Goal: Transaction & Acquisition: Book appointment/travel/reservation

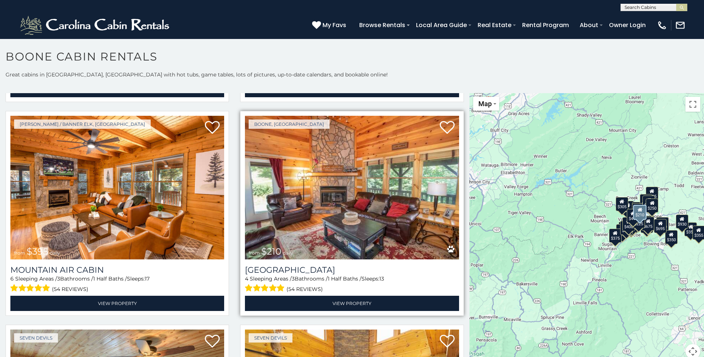
scroll to position [2782, 0]
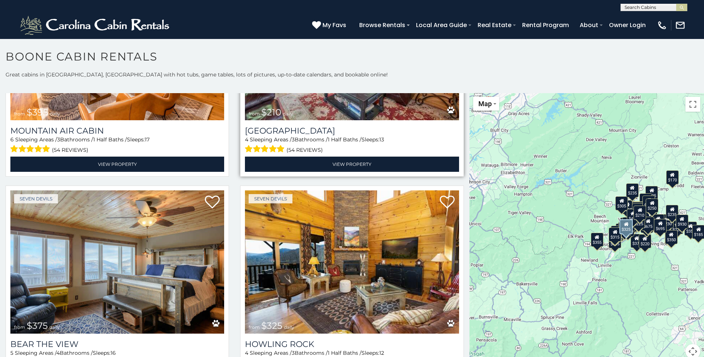
scroll to position [2764, 0]
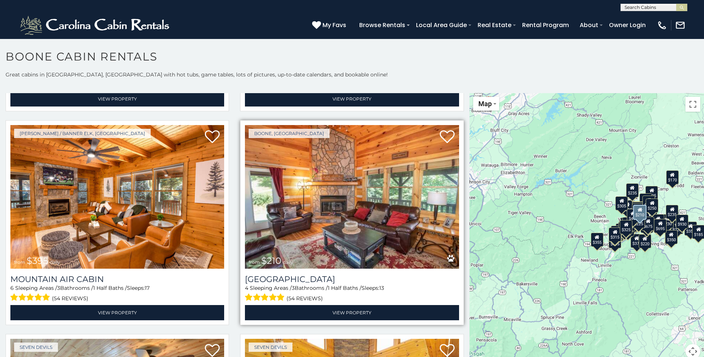
click at [326, 161] on img at bounding box center [352, 196] width 214 height 143
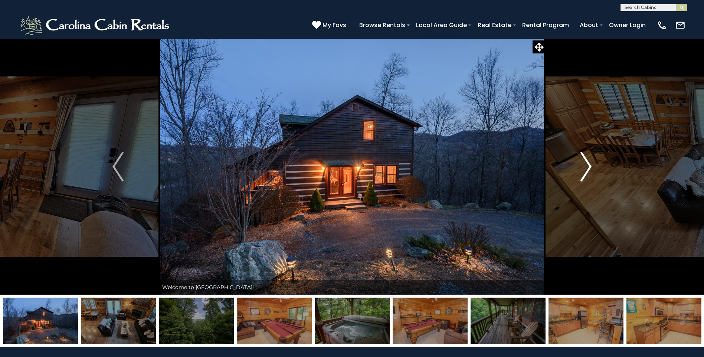
click at [589, 169] on img "Next" at bounding box center [585, 167] width 11 height 30
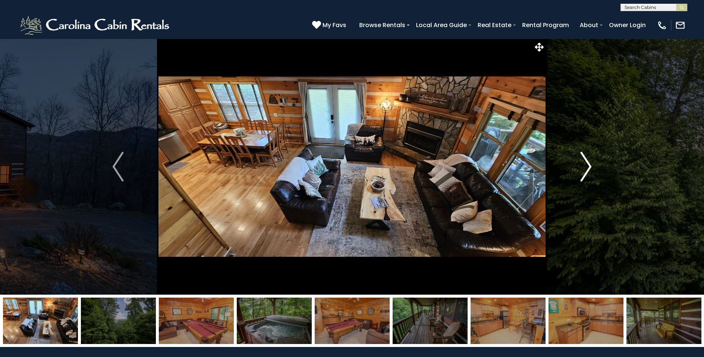
click at [589, 168] on img "Next" at bounding box center [585, 167] width 11 height 30
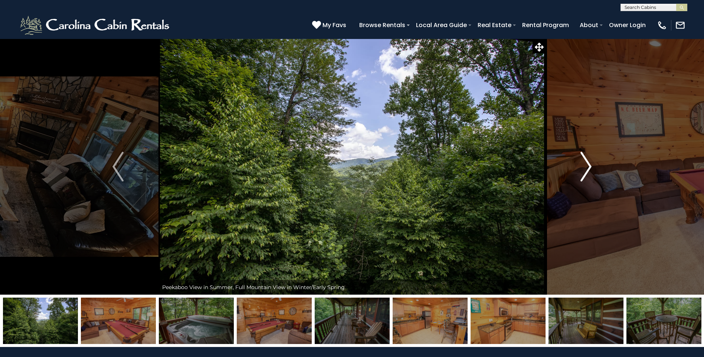
click at [589, 168] on img "Next" at bounding box center [585, 167] width 11 height 30
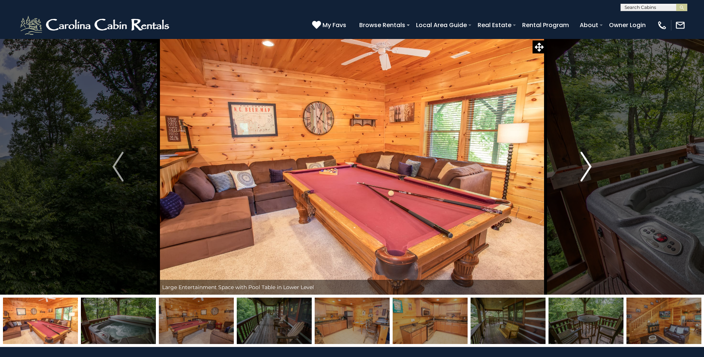
click at [589, 168] on img "Next" at bounding box center [585, 167] width 11 height 30
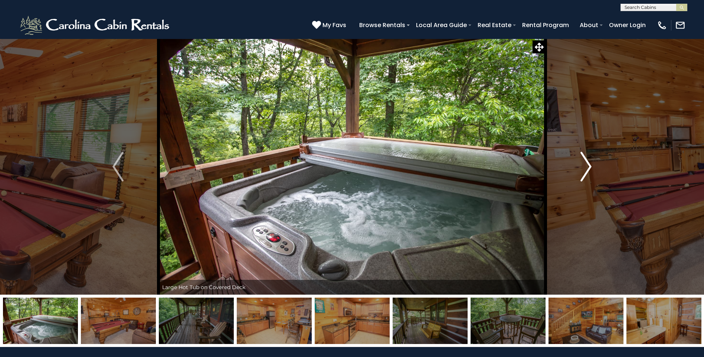
click at [589, 168] on img "Next" at bounding box center [585, 167] width 11 height 30
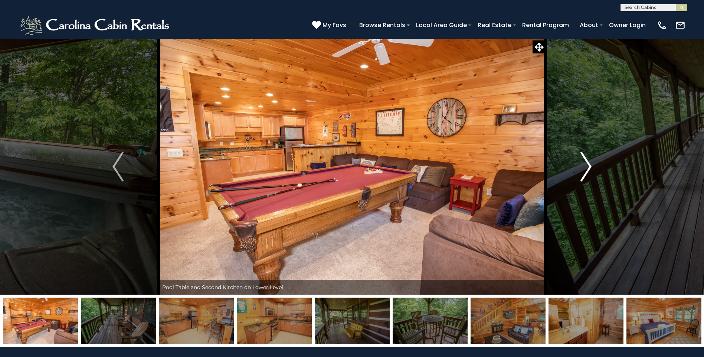
click at [589, 168] on img "Next" at bounding box center [585, 167] width 11 height 30
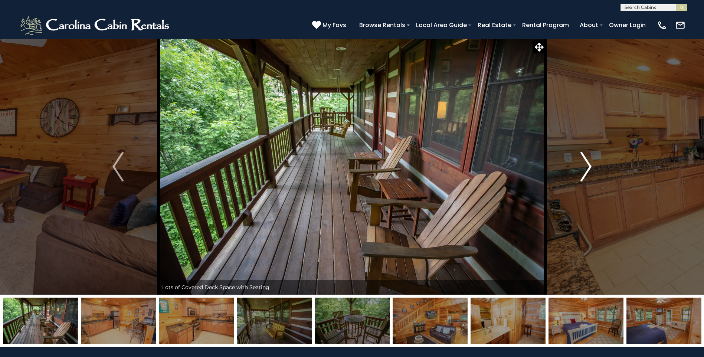
click at [589, 168] on img "Next" at bounding box center [585, 167] width 11 height 30
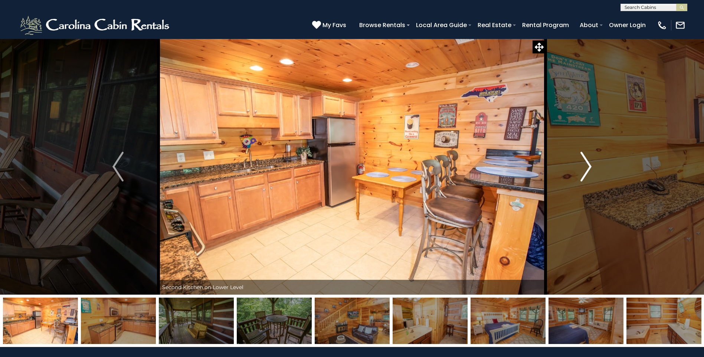
click at [589, 168] on img "Next" at bounding box center [585, 167] width 11 height 30
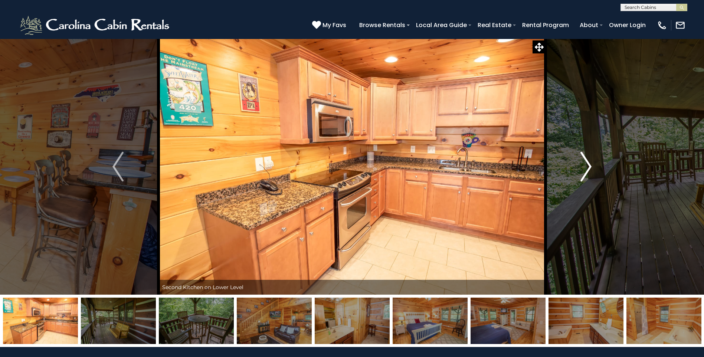
click at [589, 168] on img "Next" at bounding box center [585, 167] width 11 height 30
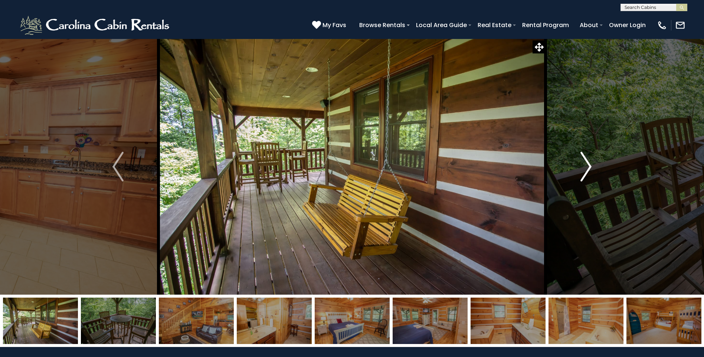
click at [589, 168] on img "Next" at bounding box center [585, 167] width 11 height 30
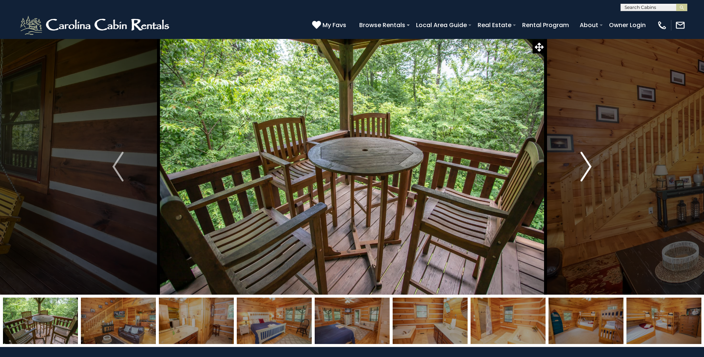
click at [589, 168] on img "Next" at bounding box center [585, 167] width 11 height 30
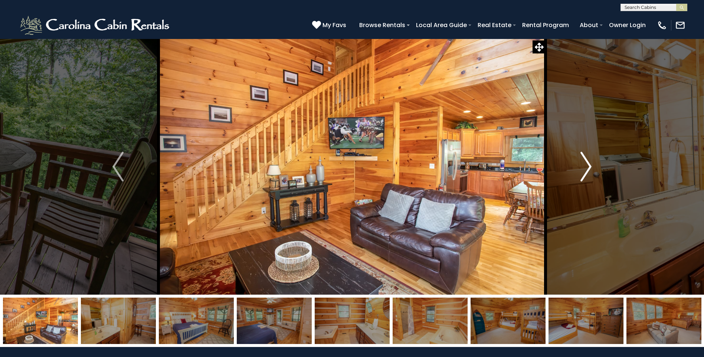
click at [589, 168] on img "Next" at bounding box center [585, 167] width 11 height 30
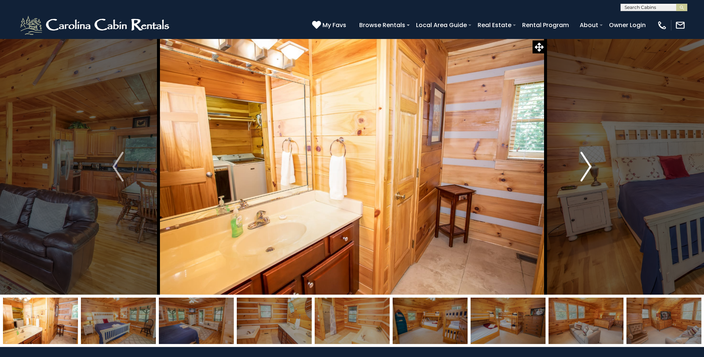
click at [589, 168] on img "Next" at bounding box center [585, 167] width 11 height 30
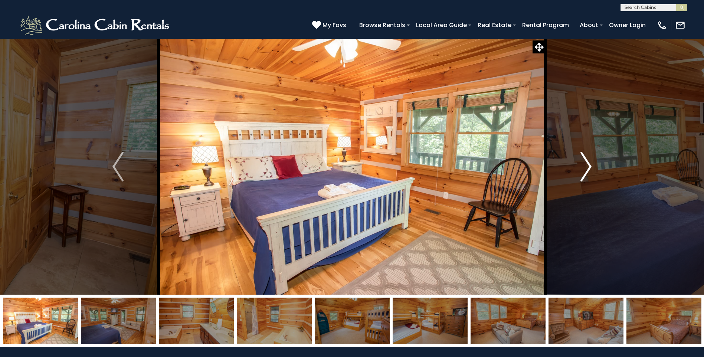
click at [589, 168] on img "Next" at bounding box center [585, 167] width 11 height 30
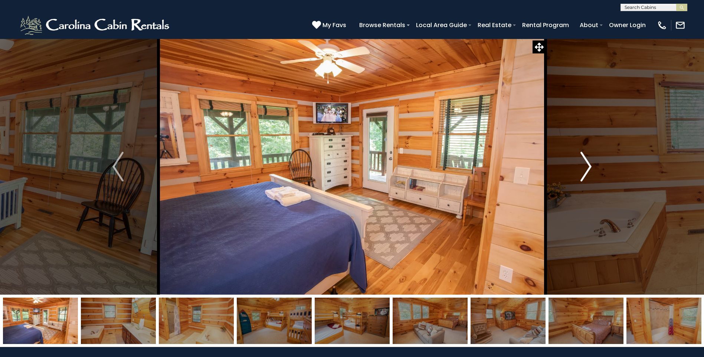
click at [589, 168] on img "Next" at bounding box center [585, 167] width 11 height 30
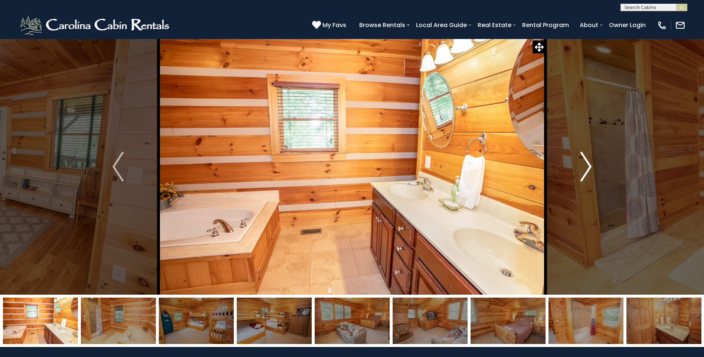
click at [589, 168] on img "Next" at bounding box center [585, 167] width 11 height 30
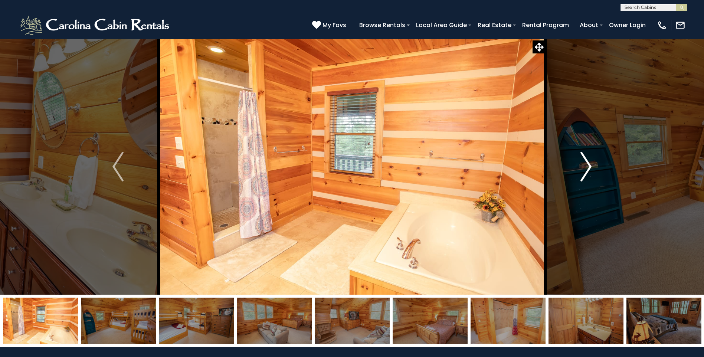
click at [589, 168] on img "Next" at bounding box center [585, 167] width 11 height 30
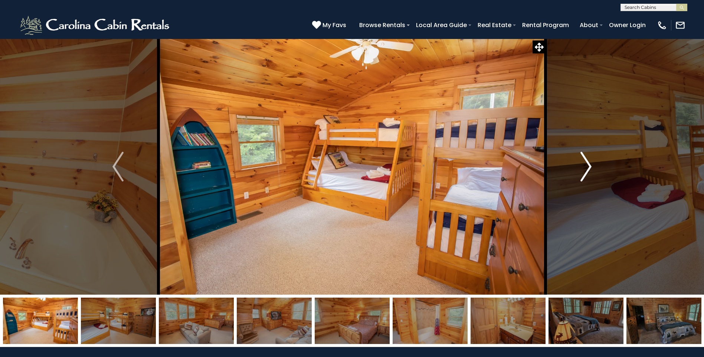
click at [589, 168] on img "Next" at bounding box center [585, 167] width 11 height 30
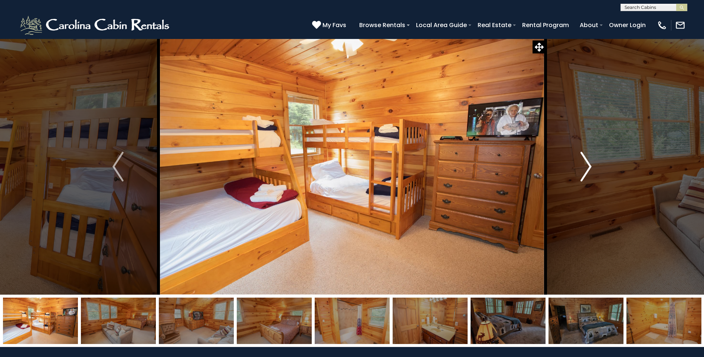
click at [589, 168] on img "Next" at bounding box center [585, 167] width 11 height 30
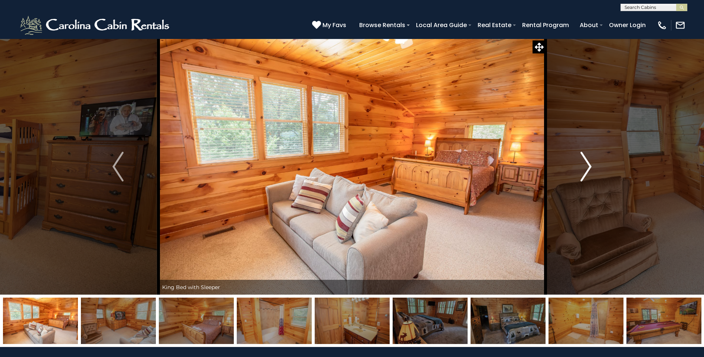
click at [589, 168] on img "Next" at bounding box center [585, 167] width 11 height 30
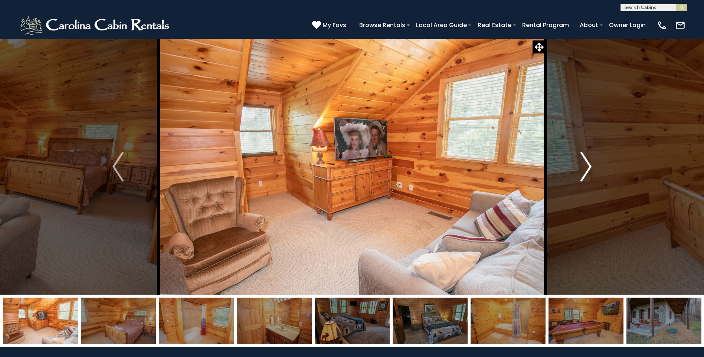
click at [589, 168] on img "Next" at bounding box center [585, 167] width 11 height 30
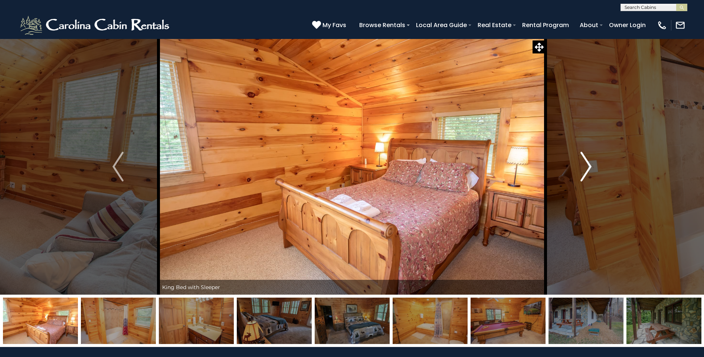
click at [589, 168] on img "Next" at bounding box center [585, 167] width 11 height 30
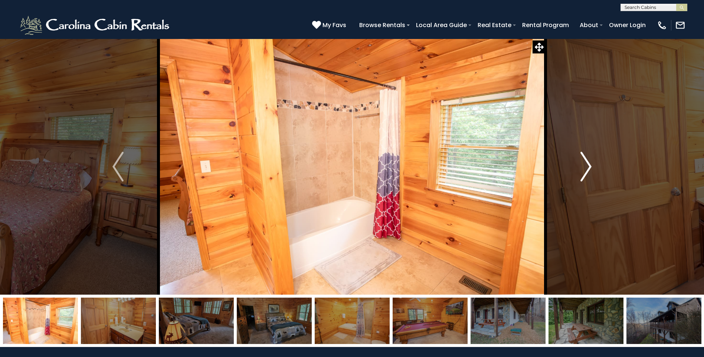
click at [589, 168] on img "Next" at bounding box center [585, 167] width 11 height 30
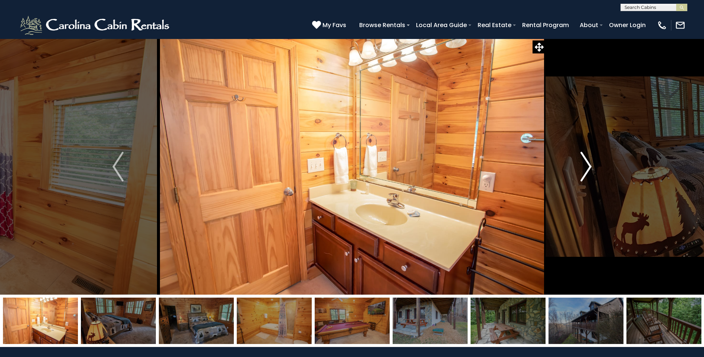
click at [589, 168] on img "Next" at bounding box center [585, 167] width 11 height 30
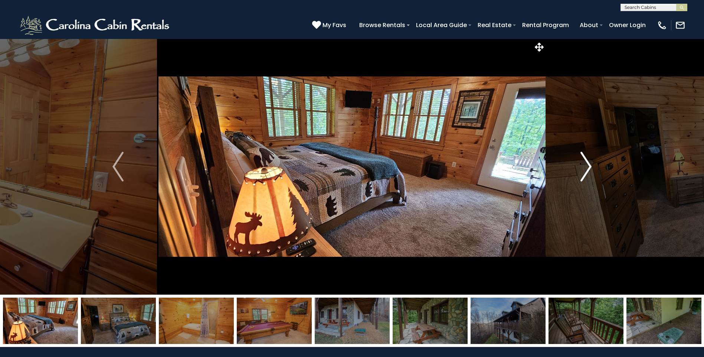
click at [589, 168] on img "Next" at bounding box center [585, 167] width 11 height 30
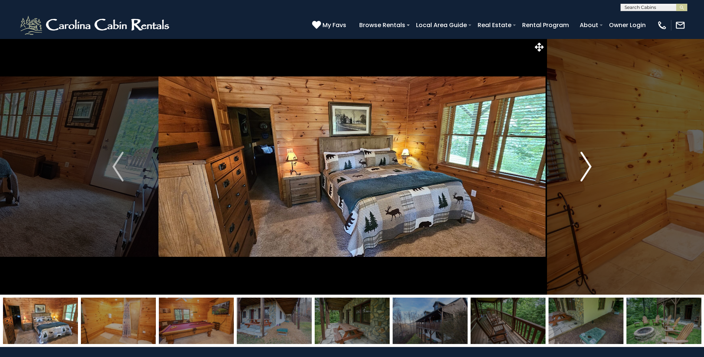
click at [589, 168] on img "Next" at bounding box center [585, 167] width 11 height 30
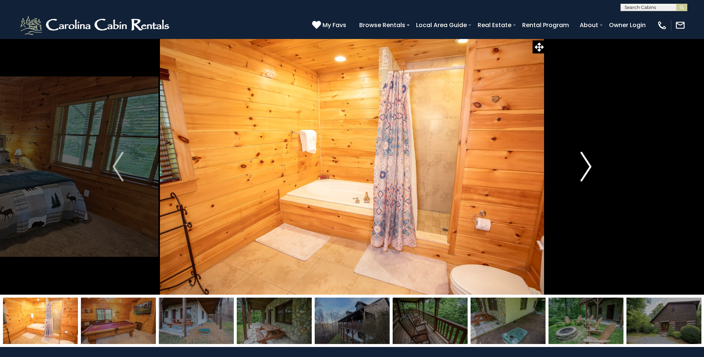
click at [589, 168] on img "Next" at bounding box center [585, 167] width 11 height 30
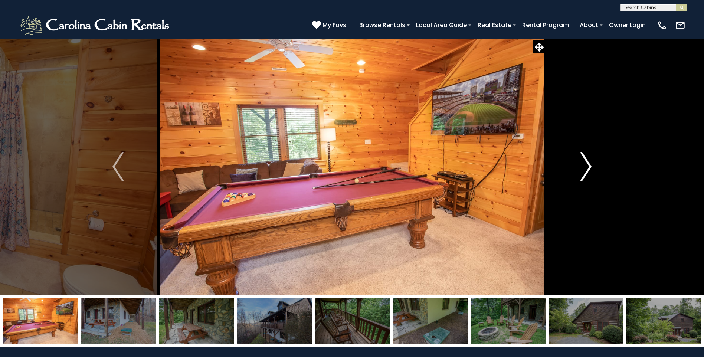
click at [589, 168] on img "Next" at bounding box center [585, 167] width 11 height 30
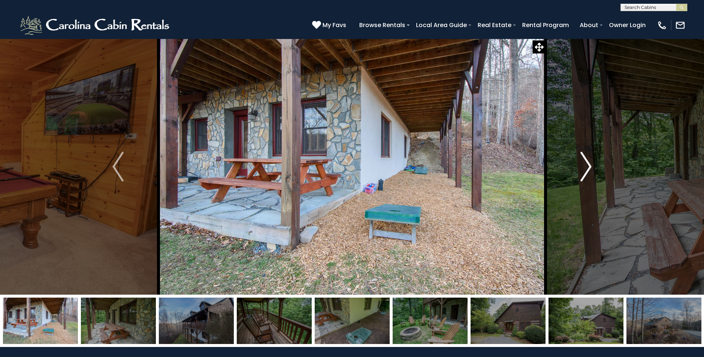
click at [589, 168] on img "Next" at bounding box center [585, 167] width 11 height 30
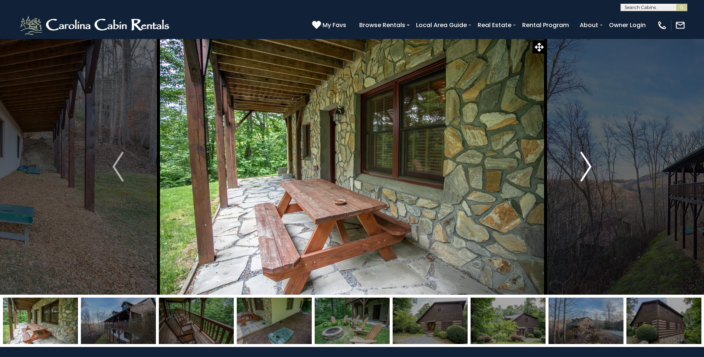
click at [589, 168] on img "Next" at bounding box center [585, 167] width 11 height 30
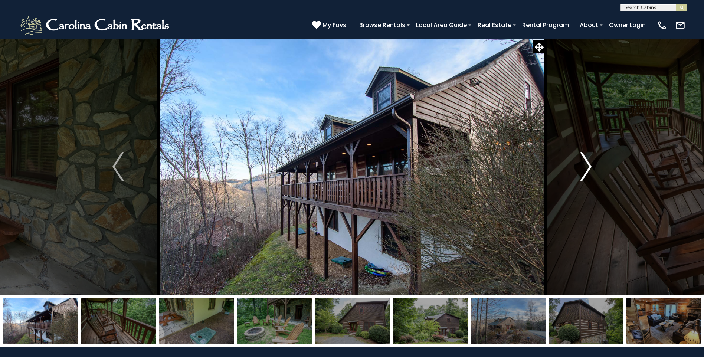
click at [589, 168] on img "Next" at bounding box center [585, 167] width 11 height 30
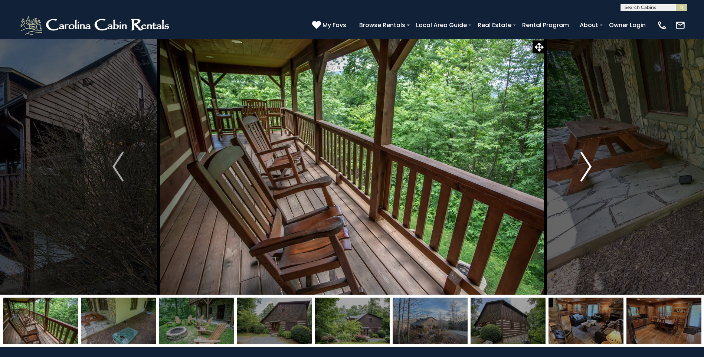
click at [589, 168] on img "Next" at bounding box center [585, 167] width 11 height 30
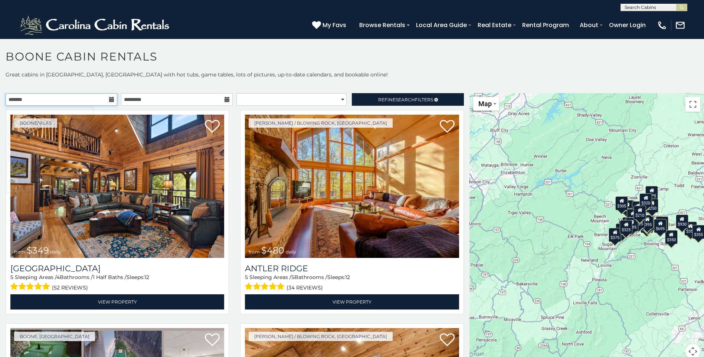
click at [94, 98] on input "text" at bounding box center [62, 99] width 112 height 13
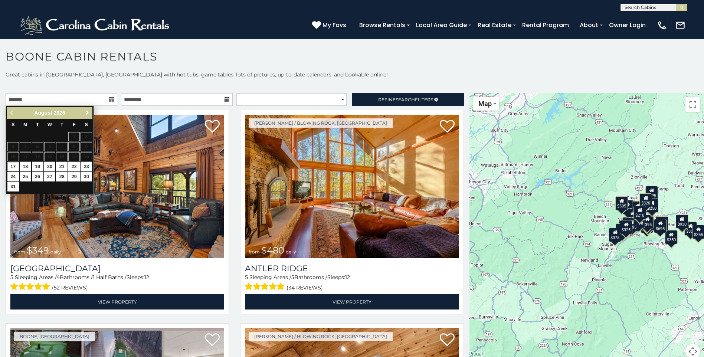
click at [86, 114] on span "Next" at bounding box center [87, 113] width 6 height 6
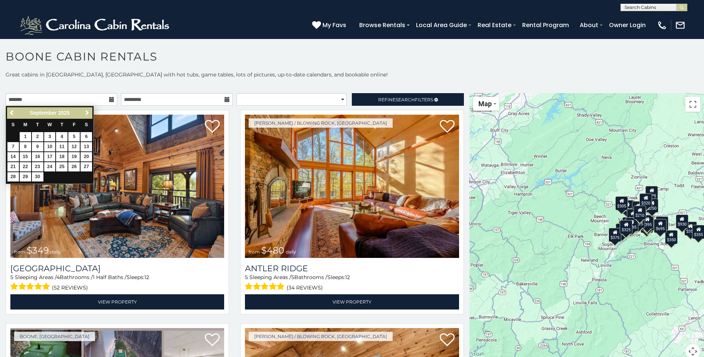
click at [86, 114] on span "Next" at bounding box center [87, 113] width 6 height 6
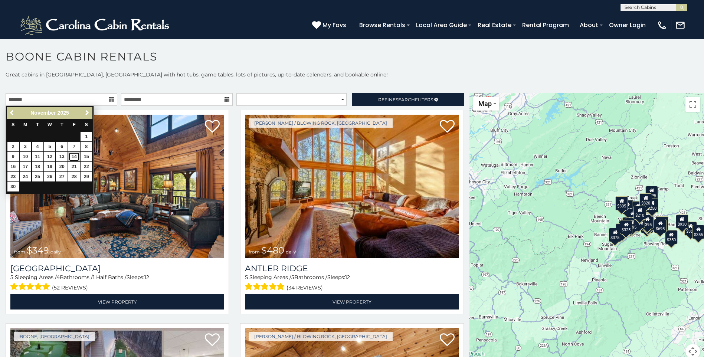
click at [75, 156] on link "14" at bounding box center [74, 156] width 12 height 9
type input "**********"
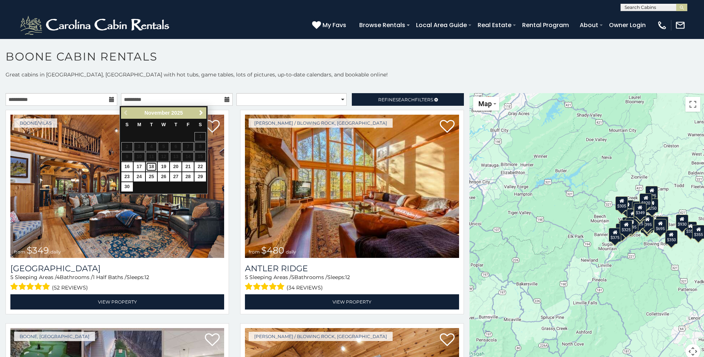
click at [151, 168] on link "18" at bounding box center [152, 166] width 12 height 9
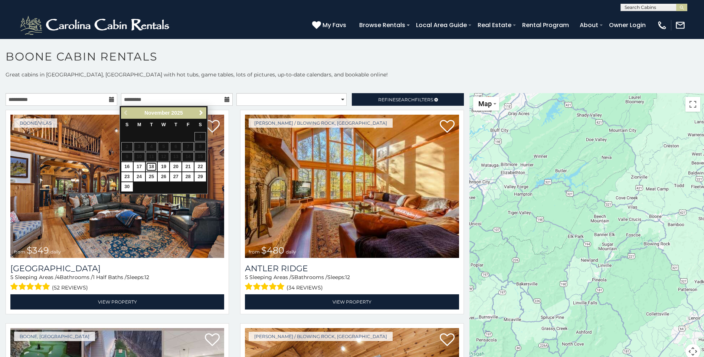
type input "**********"
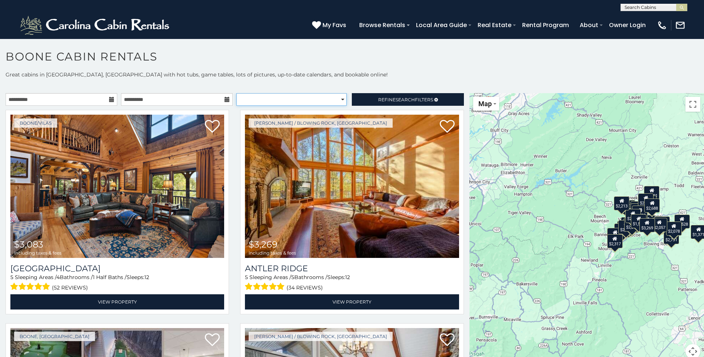
click at [314, 101] on select "**********" at bounding box center [291, 99] width 110 height 13
select select "*********"
click at [236, 93] on select "**********" at bounding box center [291, 99] width 110 height 13
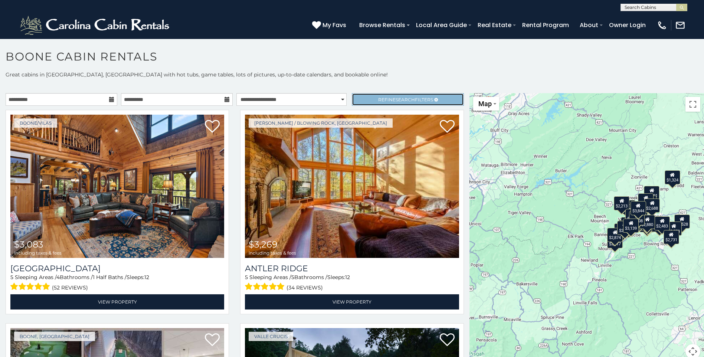
click at [395, 98] on span "Search" at bounding box center [404, 100] width 19 height 6
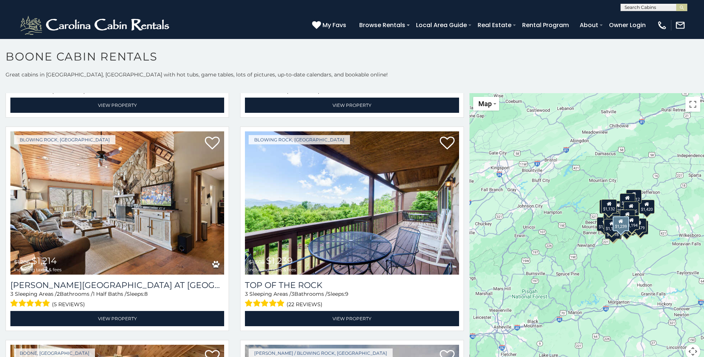
scroll to position [2560, 0]
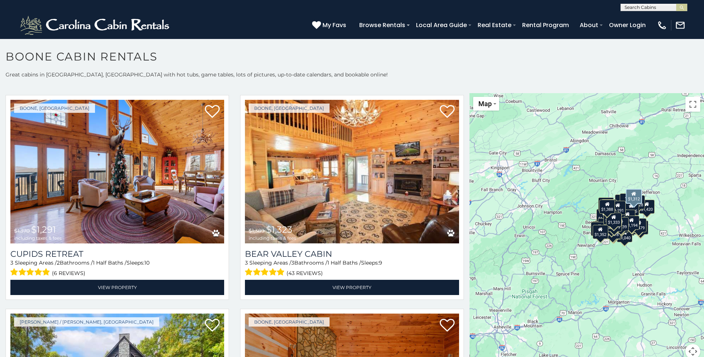
scroll to position [2968, 0]
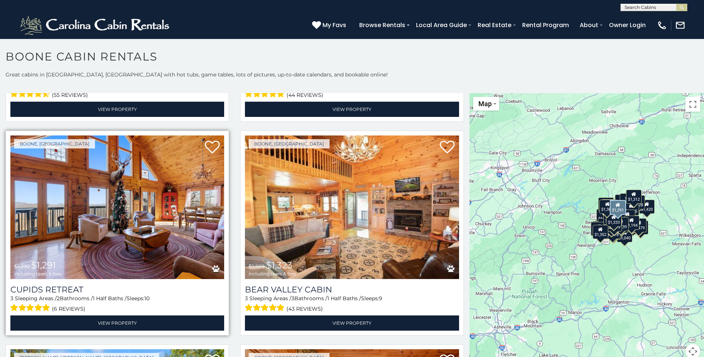
click at [116, 170] on img at bounding box center [117, 206] width 214 height 143
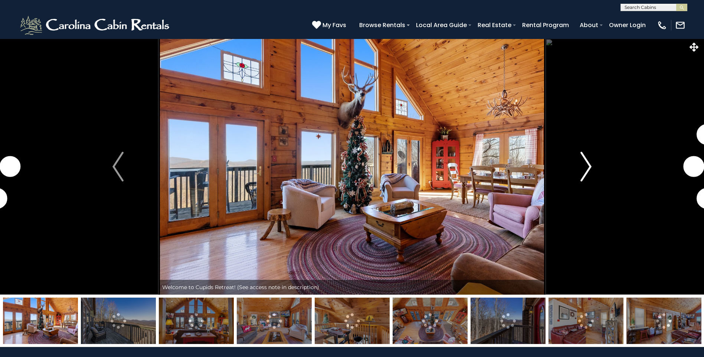
click at [585, 167] on img "Next" at bounding box center [585, 167] width 11 height 30
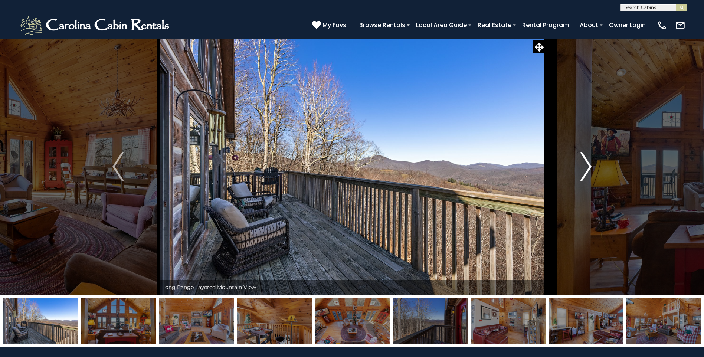
click at [585, 167] on img "Next" at bounding box center [585, 167] width 11 height 30
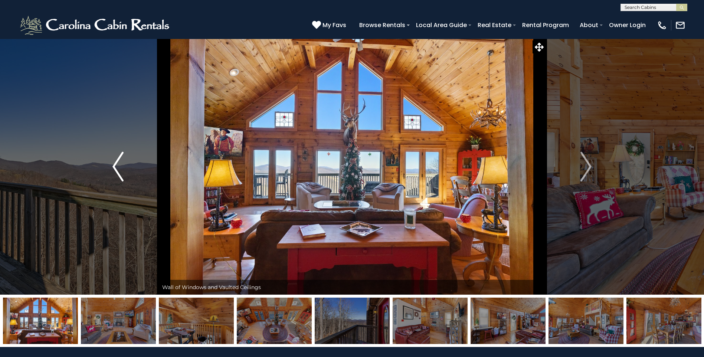
click at [112, 165] on img "Previous" at bounding box center [117, 167] width 11 height 30
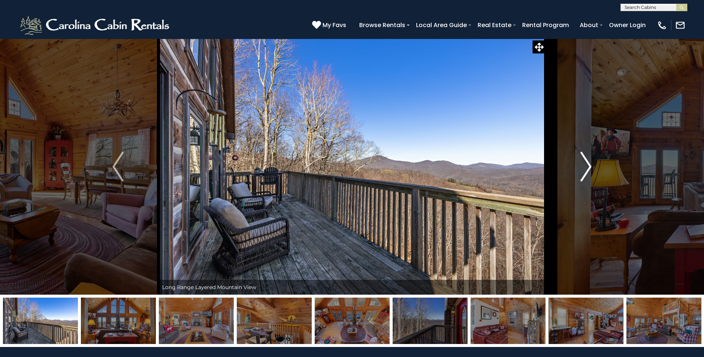
click at [587, 167] on img "Next" at bounding box center [585, 167] width 11 height 30
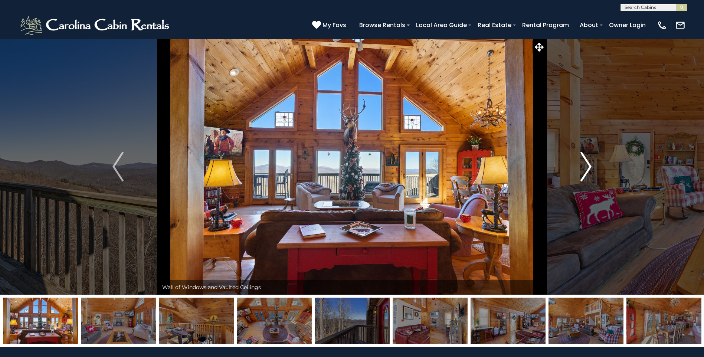
click at [587, 167] on img "Next" at bounding box center [585, 167] width 11 height 30
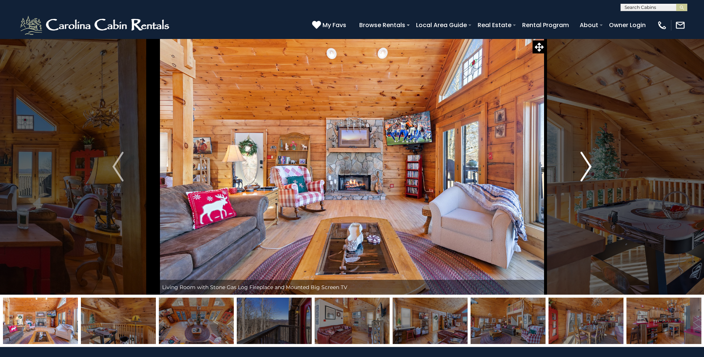
click at [587, 167] on img "Next" at bounding box center [585, 167] width 11 height 30
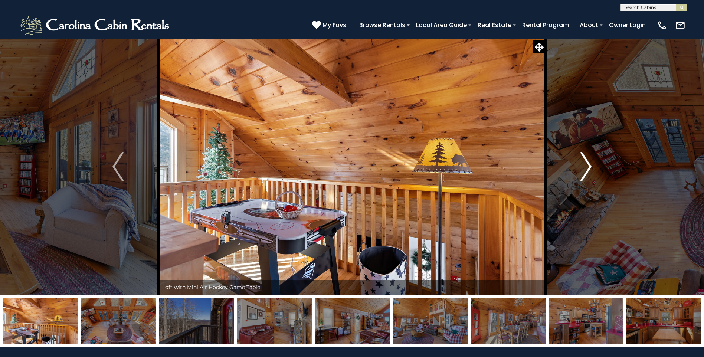
click at [587, 167] on img "Next" at bounding box center [585, 167] width 11 height 30
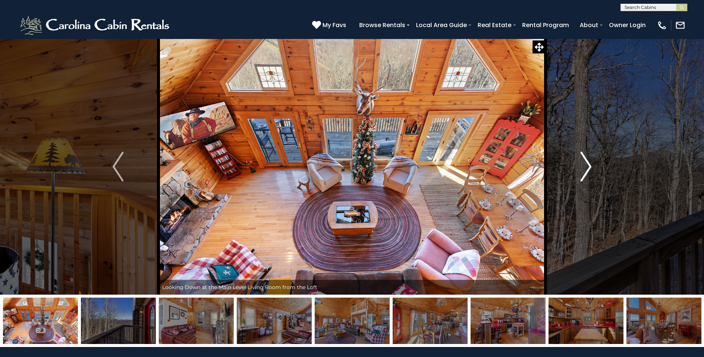
click at [587, 167] on img "Next" at bounding box center [585, 167] width 11 height 30
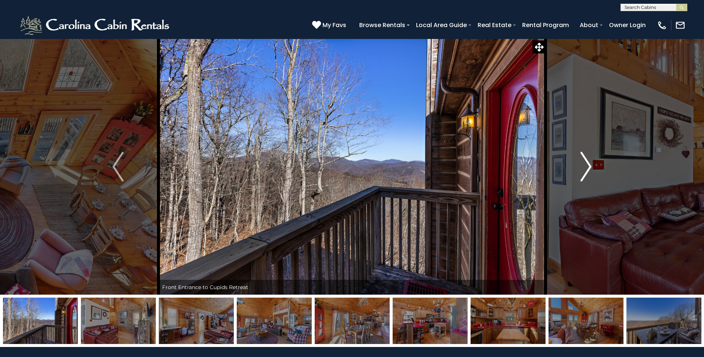
click at [587, 167] on img "Next" at bounding box center [585, 167] width 11 height 30
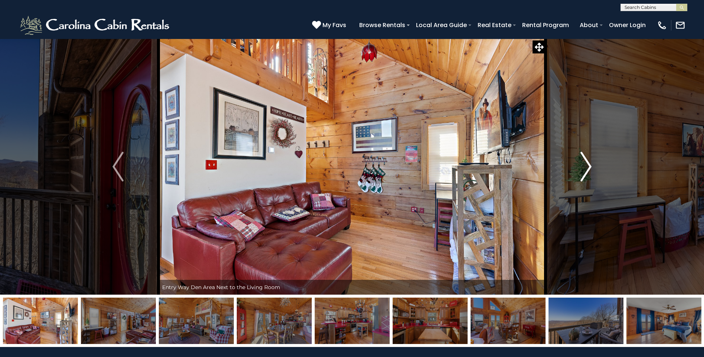
click at [587, 167] on img "Next" at bounding box center [585, 167] width 11 height 30
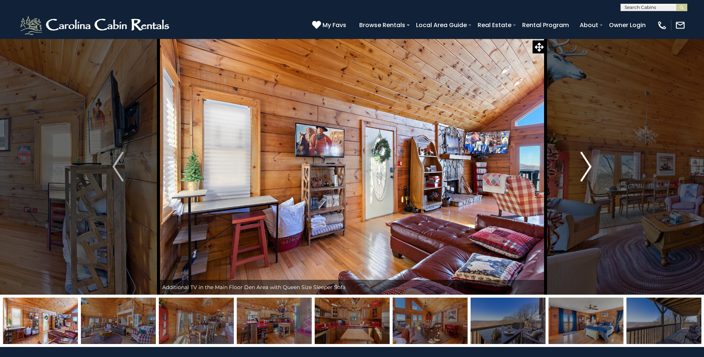
click at [587, 167] on img "Next" at bounding box center [585, 167] width 11 height 30
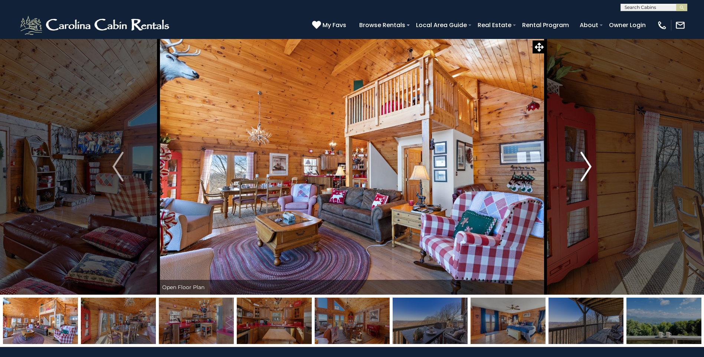
click at [587, 167] on img "Next" at bounding box center [585, 167] width 11 height 30
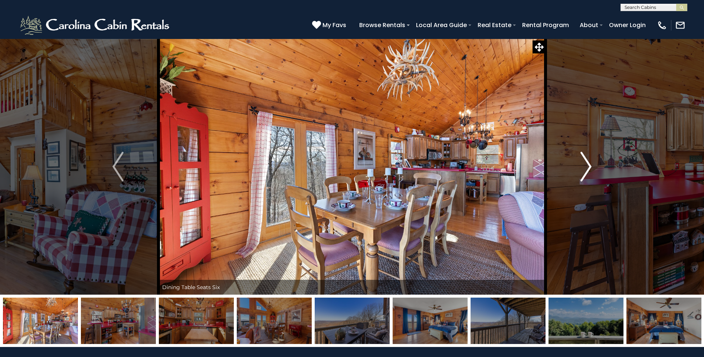
click at [587, 167] on img "Next" at bounding box center [585, 167] width 11 height 30
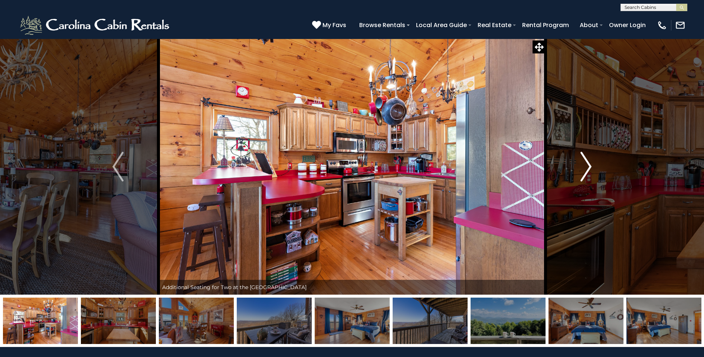
click at [587, 167] on img "Next" at bounding box center [585, 167] width 11 height 30
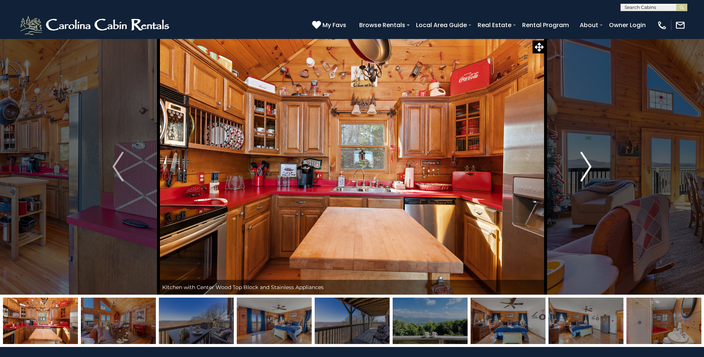
click at [587, 167] on img "Next" at bounding box center [585, 167] width 11 height 30
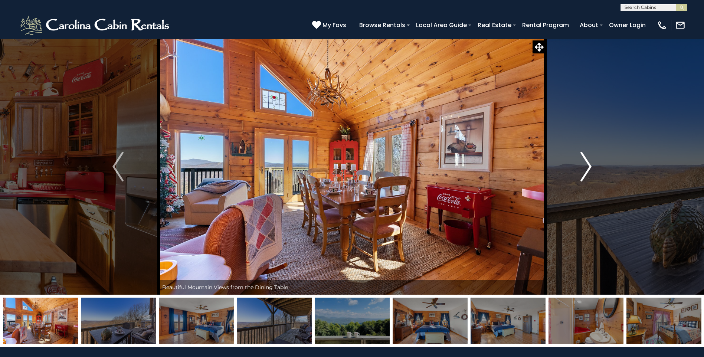
click at [587, 167] on img "Next" at bounding box center [585, 167] width 11 height 30
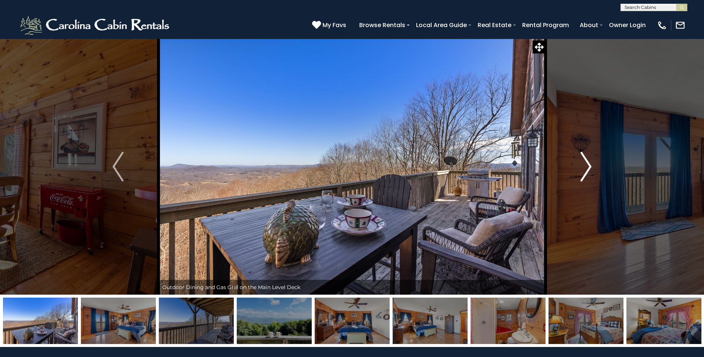
click at [587, 167] on img "Next" at bounding box center [585, 167] width 11 height 30
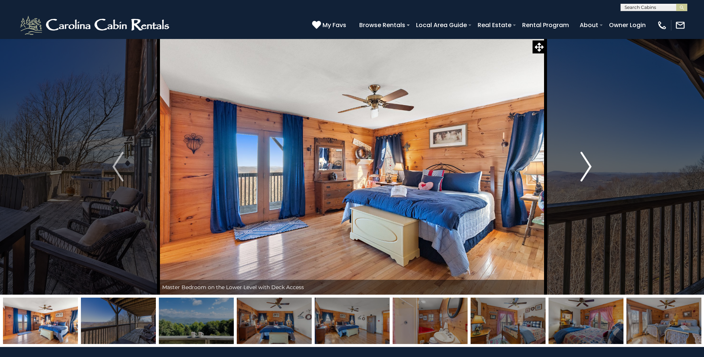
click at [587, 167] on img "Next" at bounding box center [585, 167] width 11 height 30
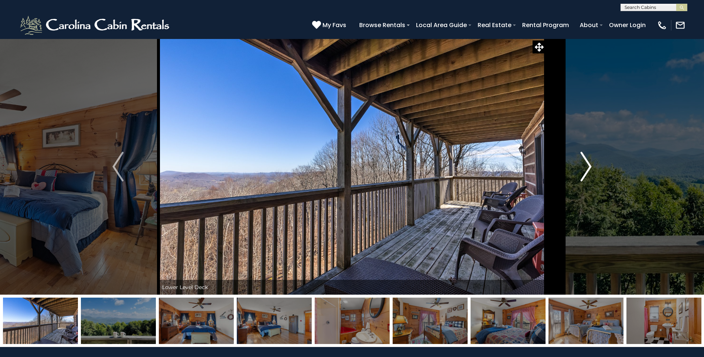
click at [587, 167] on img "Next" at bounding box center [585, 167] width 11 height 30
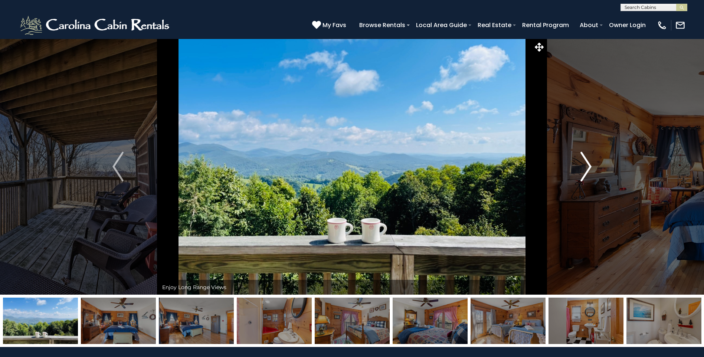
click at [587, 167] on img "Next" at bounding box center [585, 167] width 11 height 30
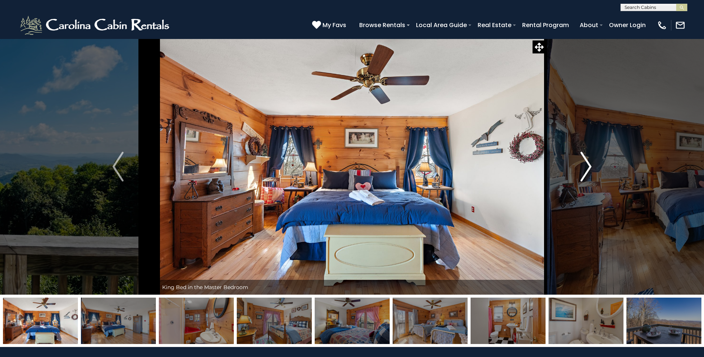
click at [587, 167] on img "Next" at bounding box center [585, 167] width 11 height 30
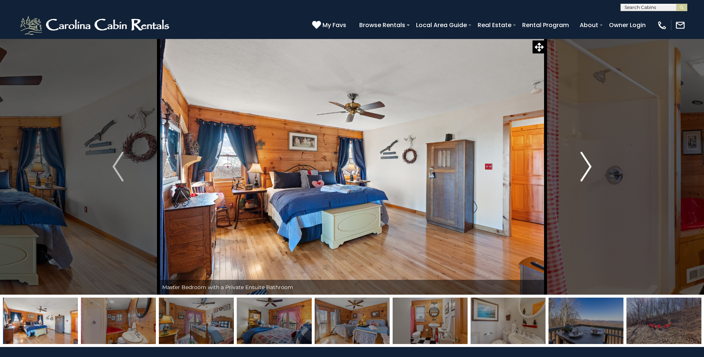
click at [587, 167] on img "Next" at bounding box center [585, 167] width 11 height 30
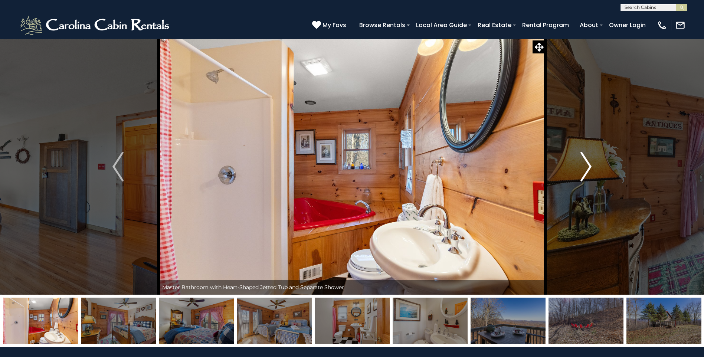
click at [587, 167] on img "Next" at bounding box center [585, 167] width 11 height 30
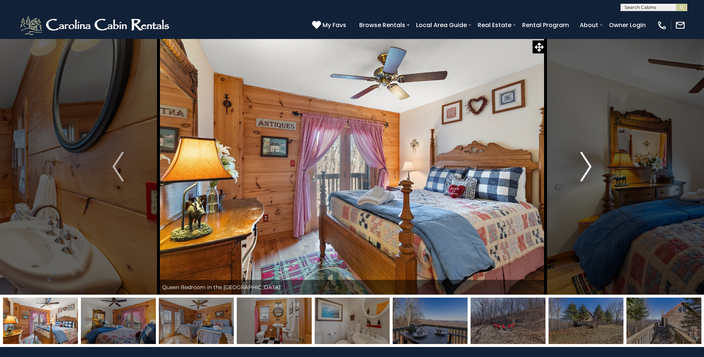
click at [589, 167] on img "Next" at bounding box center [585, 167] width 11 height 30
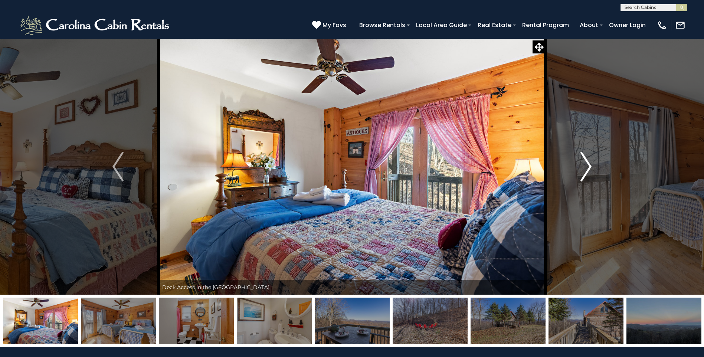
click at [585, 169] on img "Next" at bounding box center [585, 167] width 11 height 30
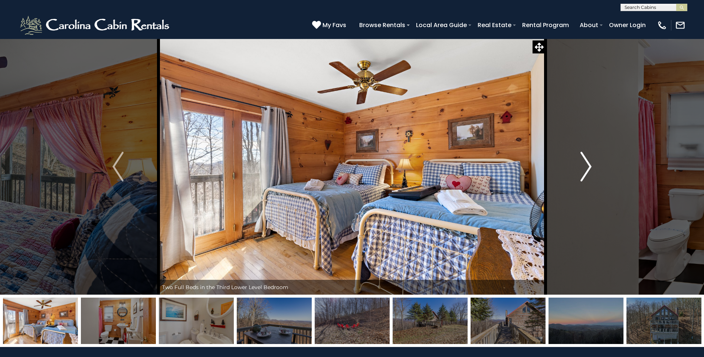
click at [585, 169] on img "Next" at bounding box center [585, 167] width 11 height 30
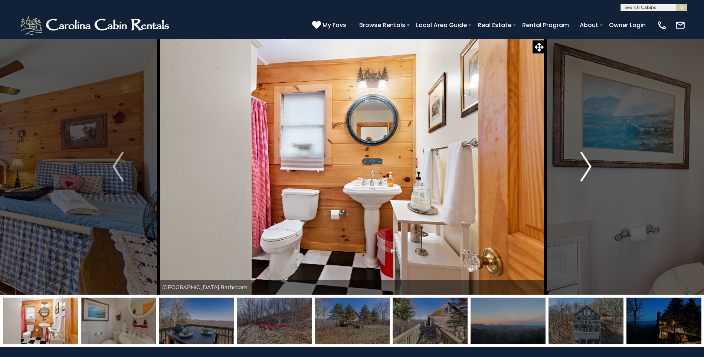
click at [585, 169] on img "Next" at bounding box center [585, 167] width 11 height 30
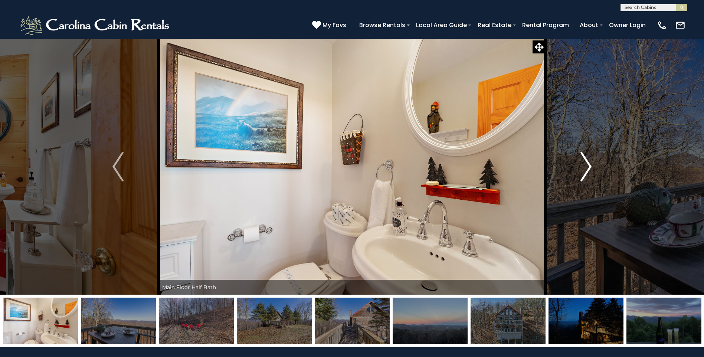
click at [585, 169] on img "Next" at bounding box center [585, 167] width 11 height 30
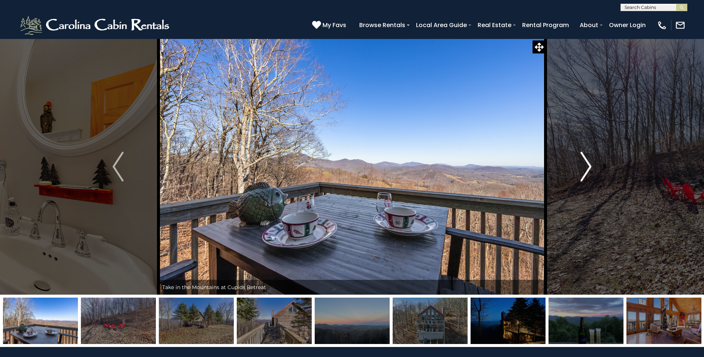
click at [585, 169] on img "Next" at bounding box center [585, 167] width 11 height 30
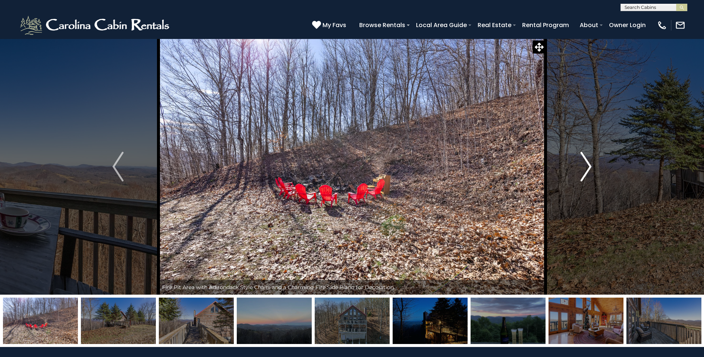
click at [585, 169] on img "Next" at bounding box center [585, 167] width 11 height 30
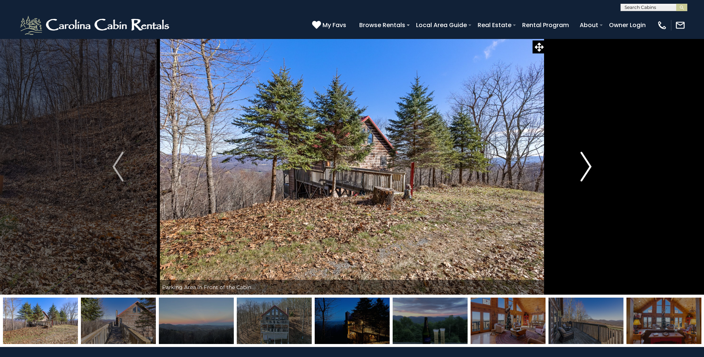
click at [585, 169] on img "Next" at bounding box center [585, 167] width 11 height 30
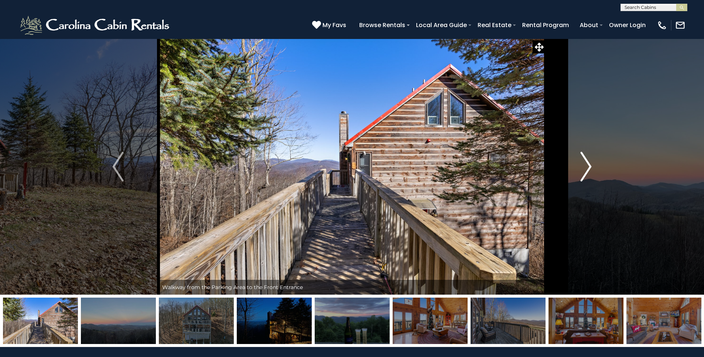
click at [585, 169] on img "Next" at bounding box center [585, 167] width 11 height 30
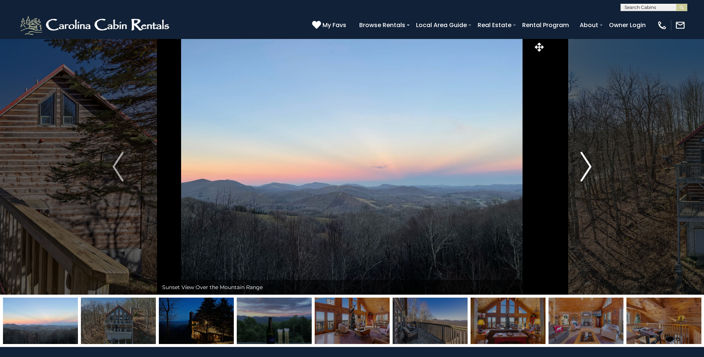
click at [585, 169] on img "Next" at bounding box center [585, 167] width 11 height 30
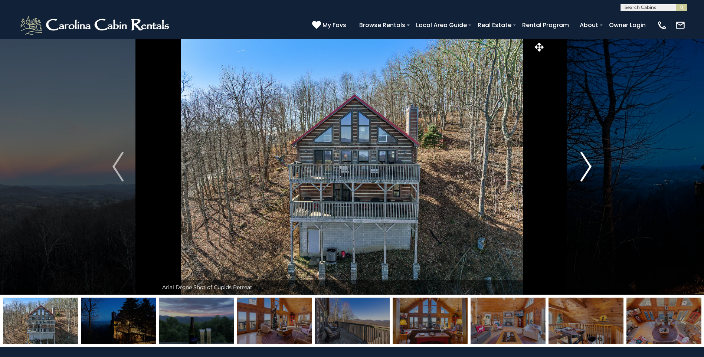
click at [585, 169] on img "Next" at bounding box center [585, 167] width 11 height 30
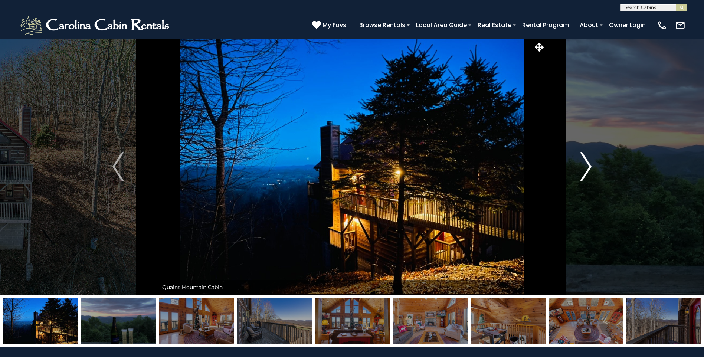
click at [585, 169] on img "Next" at bounding box center [585, 167] width 11 height 30
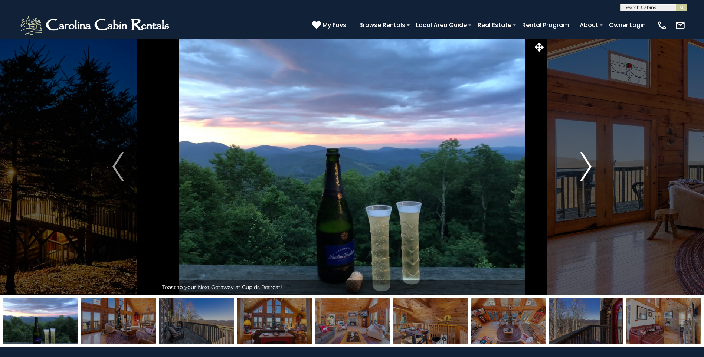
click at [585, 169] on img "Next" at bounding box center [585, 167] width 11 height 30
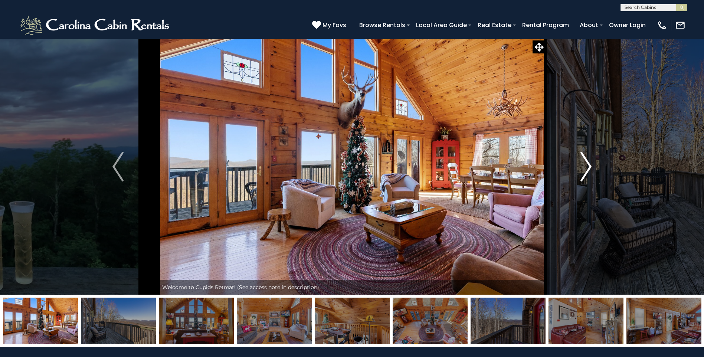
click at [585, 169] on img "Next" at bounding box center [585, 167] width 11 height 30
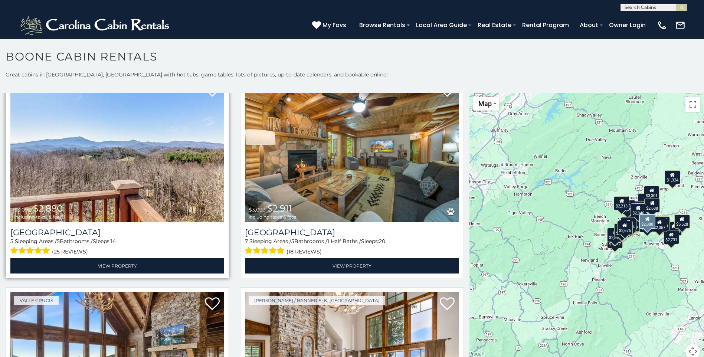
scroll to position [2745, 0]
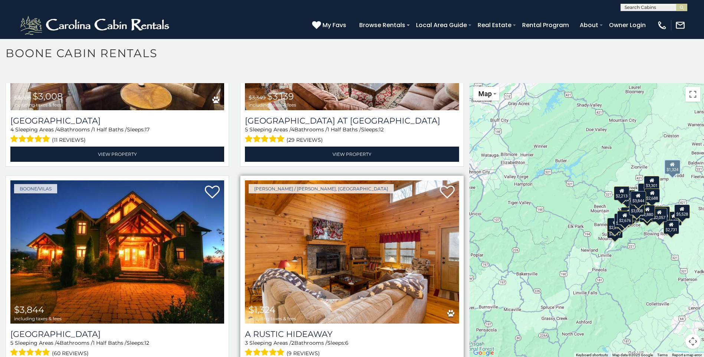
scroll to position [4, 0]
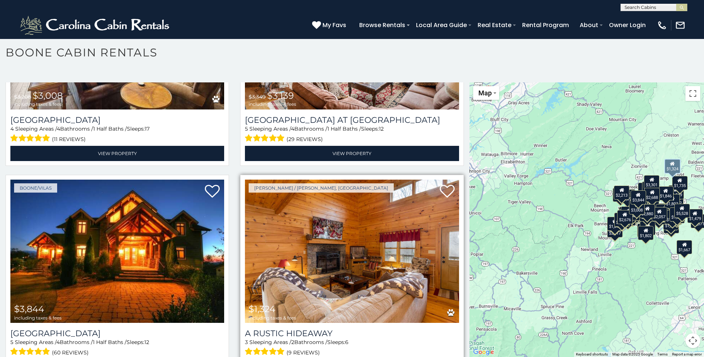
click at [336, 235] on img at bounding box center [352, 251] width 214 height 143
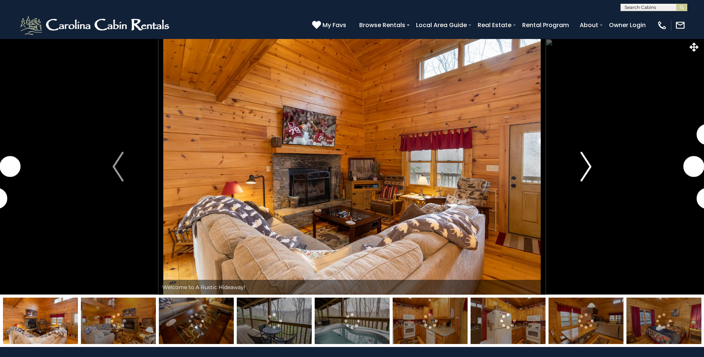
click at [586, 166] on img "Next" at bounding box center [585, 167] width 11 height 30
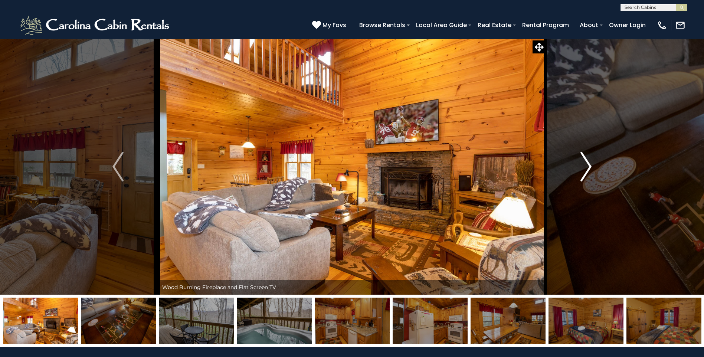
click at [586, 166] on img "Next" at bounding box center [585, 167] width 11 height 30
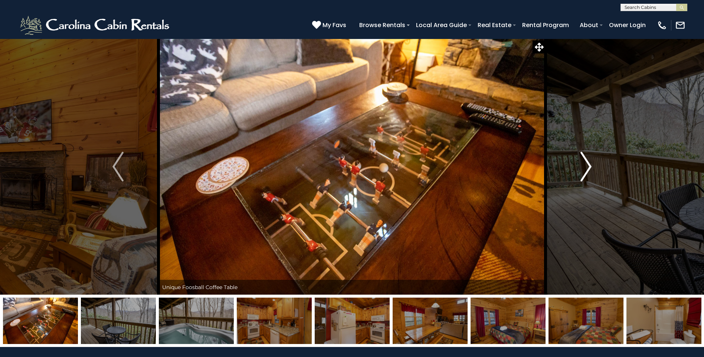
click at [587, 168] on img "Next" at bounding box center [585, 167] width 11 height 30
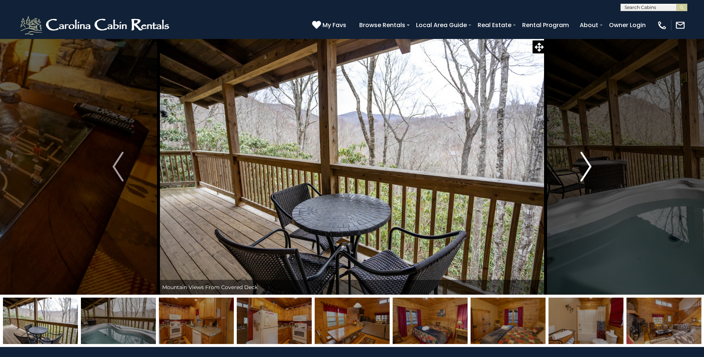
click at [587, 168] on img "Next" at bounding box center [585, 167] width 11 height 30
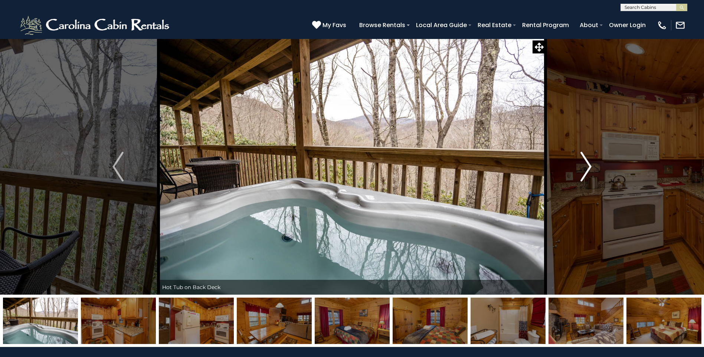
click at [587, 168] on img "Next" at bounding box center [585, 167] width 11 height 30
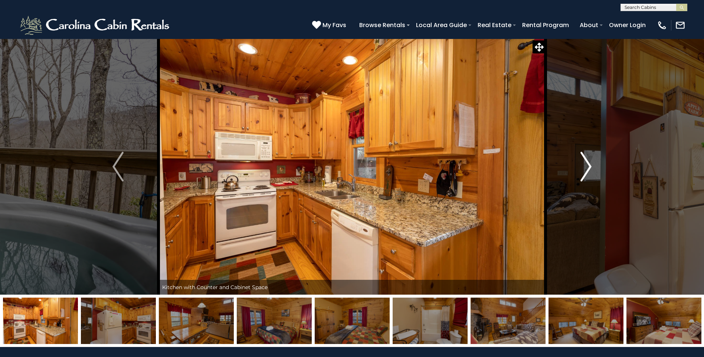
click at [587, 168] on img "Next" at bounding box center [585, 167] width 11 height 30
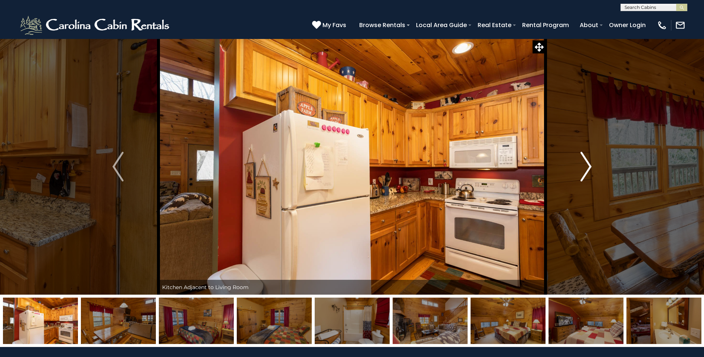
click at [587, 168] on img "Next" at bounding box center [585, 167] width 11 height 30
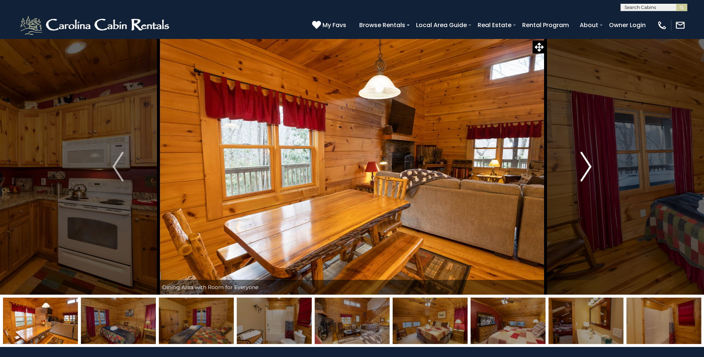
click at [587, 168] on img "Next" at bounding box center [585, 167] width 11 height 30
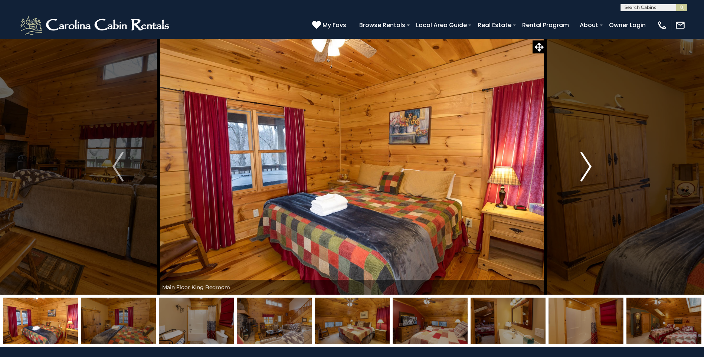
click at [587, 168] on img "Next" at bounding box center [585, 167] width 11 height 30
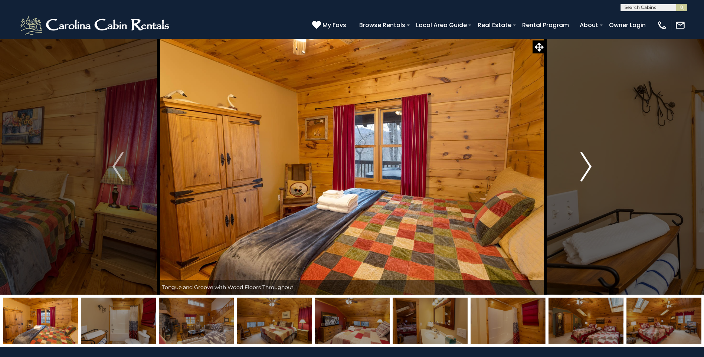
click at [587, 168] on img "Next" at bounding box center [585, 167] width 11 height 30
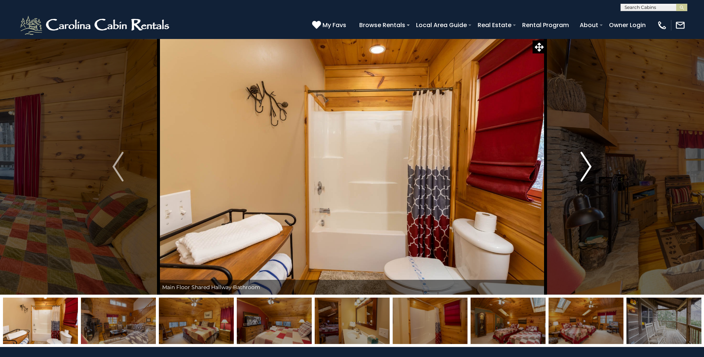
click at [587, 168] on img "Next" at bounding box center [585, 167] width 11 height 30
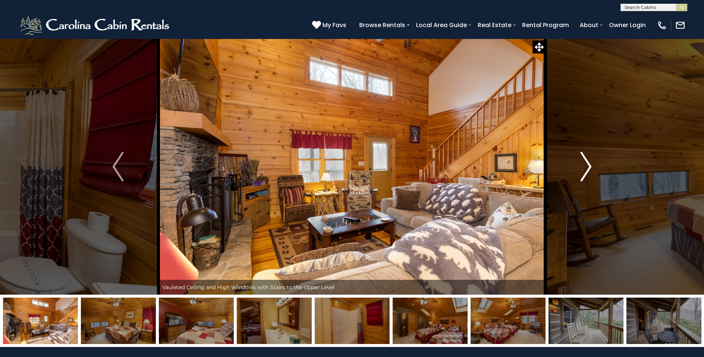
click at [587, 168] on img "Next" at bounding box center [585, 167] width 11 height 30
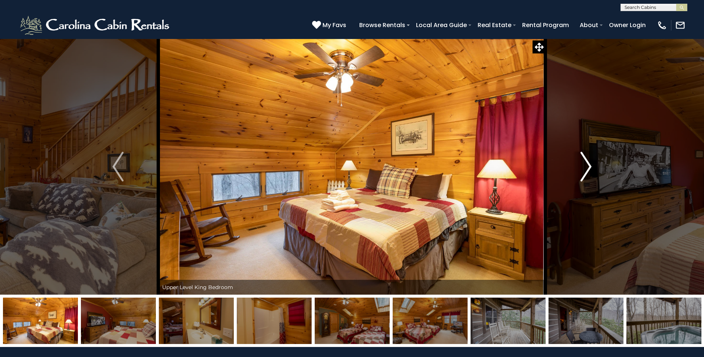
click at [587, 168] on img "Next" at bounding box center [585, 167] width 11 height 30
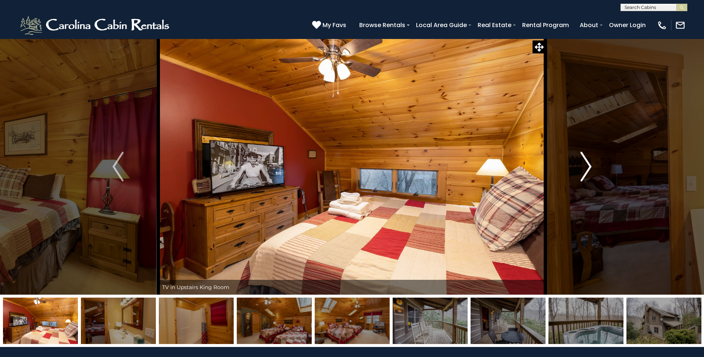
click at [587, 168] on img "Next" at bounding box center [585, 167] width 11 height 30
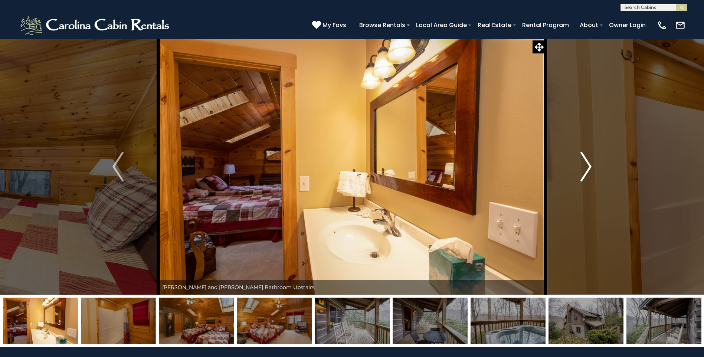
click at [587, 168] on img "Next" at bounding box center [585, 167] width 11 height 30
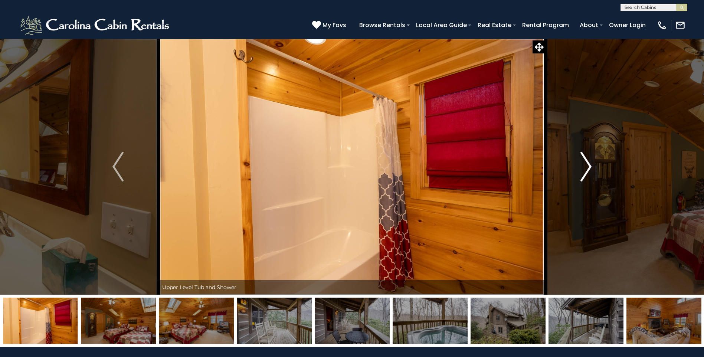
click at [587, 168] on img "Next" at bounding box center [585, 167] width 11 height 30
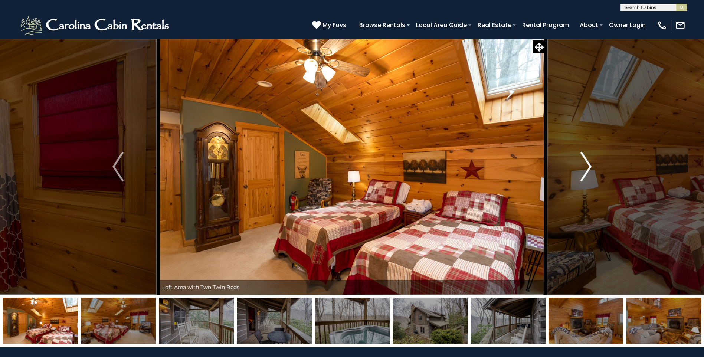
click at [587, 168] on img "Next" at bounding box center [585, 167] width 11 height 30
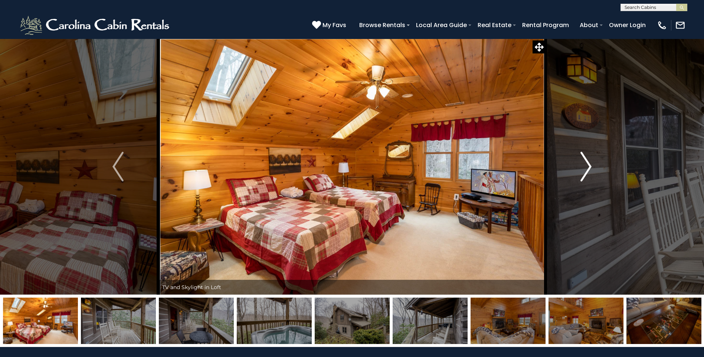
click at [587, 168] on img "Next" at bounding box center [585, 167] width 11 height 30
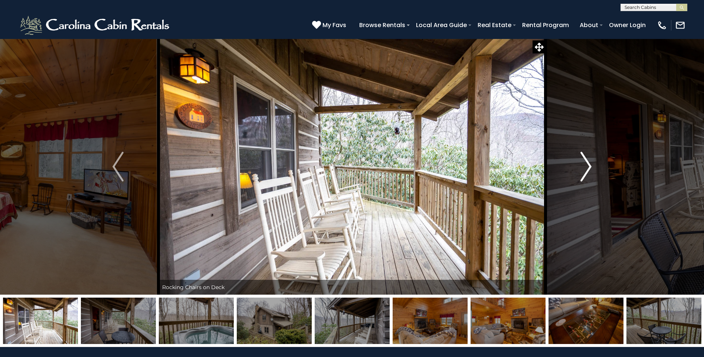
click at [587, 168] on img "Next" at bounding box center [585, 167] width 11 height 30
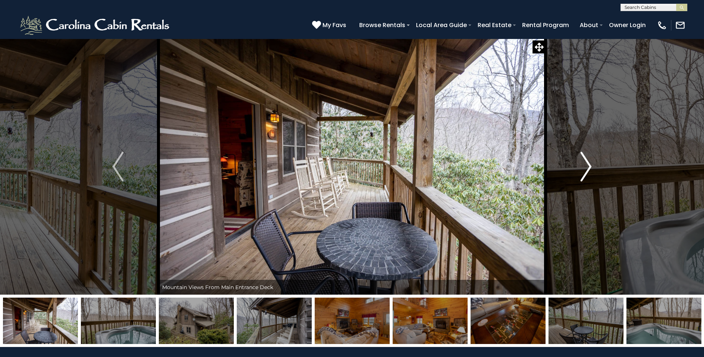
click at [587, 168] on img "Next" at bounding box center [585, 167] width 11 height 30
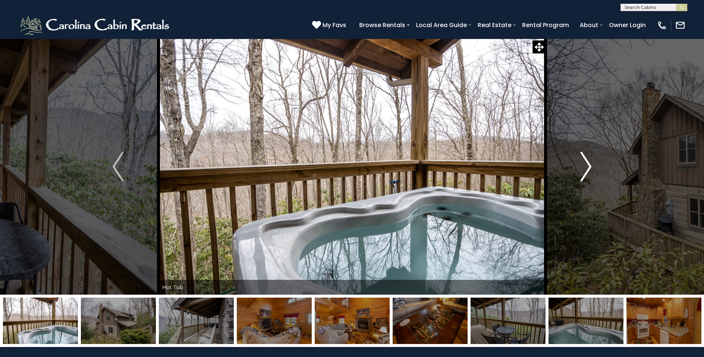
click at [587, 168] on img "Next" at bounding box center [585, 167] width 11 height 30
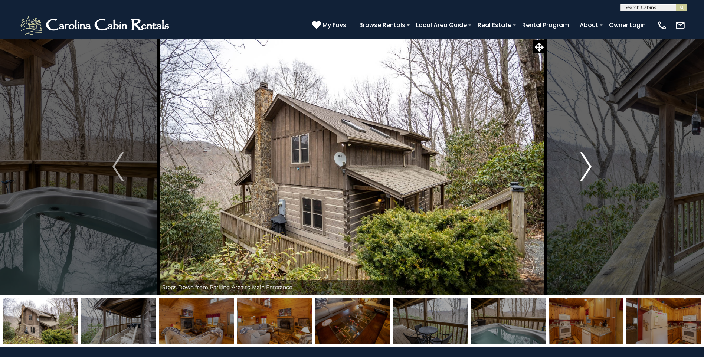
click at [587, 168] on img "Next" at bounding box center [585, 167] width 11 height 30
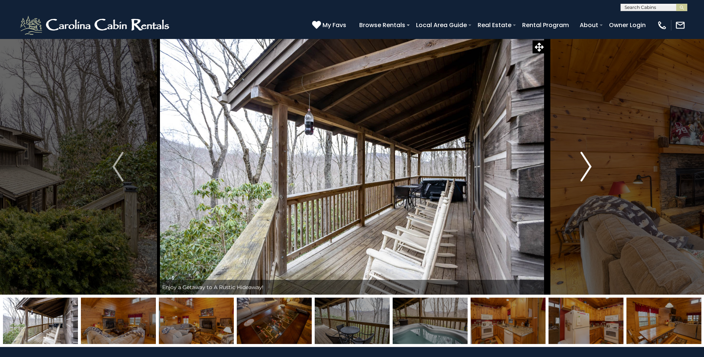
click at [587, 168] on img "Next" at bounding box center [585, 167] width 11 height 30
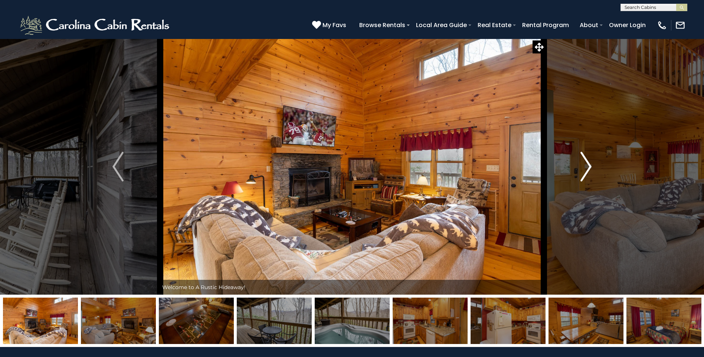
click at [587, 168] on img "Next" at bounding box center [585, 167] width 11 height 30
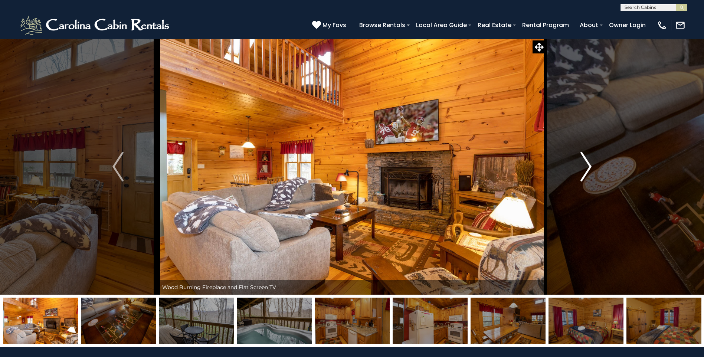
click at [587, 168] on img "Next" at bounding box center [585, 167] width 11 height 30
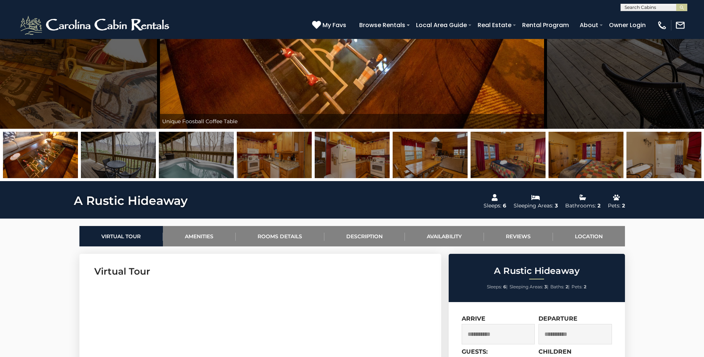
scroll to position [297, 0]
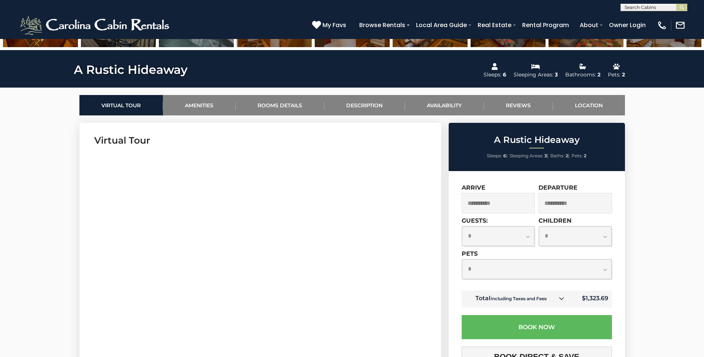
click at [529, 236] on select "**********" at bounding box center [498, 236] width 73 height 20
select select "*"
click at [462, 226] on select "**********" at bounding box center [498, 236] width 73 height 20
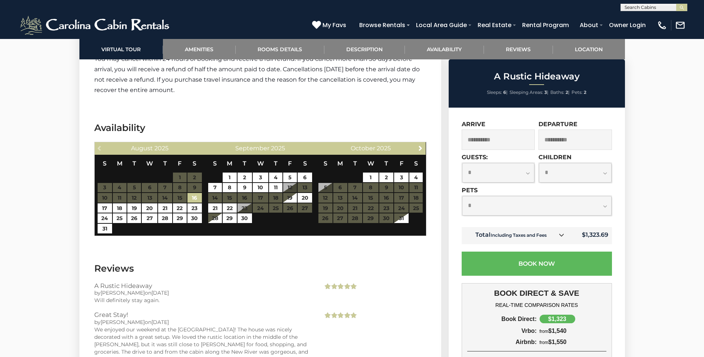
scroll to position [1298, 0]
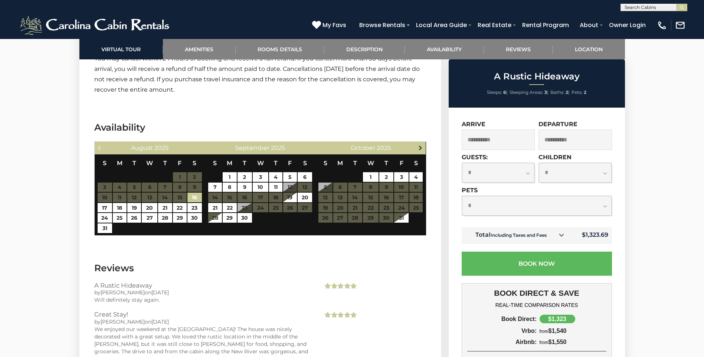
click at [420, 148] on span "Next" at bounding box center [420, 148] width 6 height 6
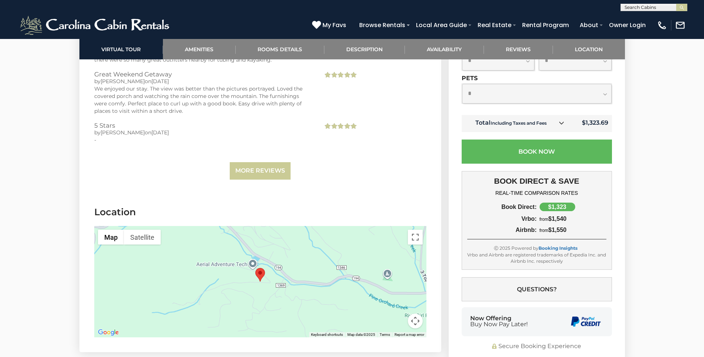
scroll to position [1669, 0]
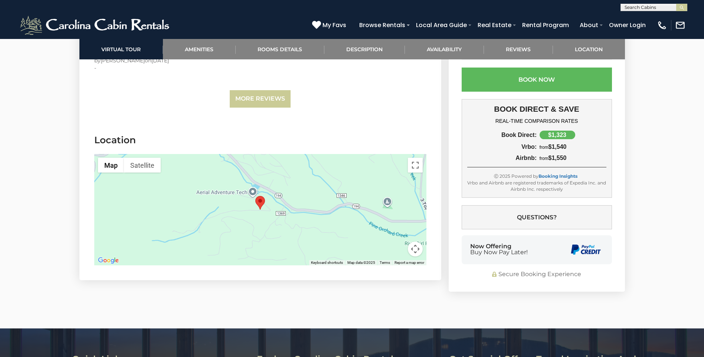
click at [260, 228] on div at bounding box center [260, 209] width 332 height 111
click at [416, 251] on button "Map camera controls" at bounding box center [415, 249] width 15 height 15
click at [374, 249] on button "Move down" at bounding box center [378, 249] width 15 height 15
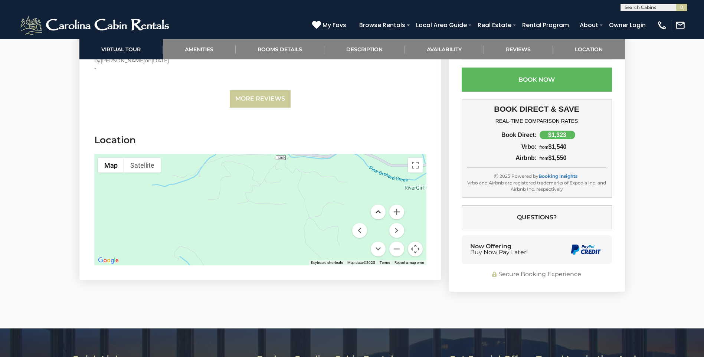
click at [377, 210] on button "Move up" at bounding box center [378, 211] width 15 height 15
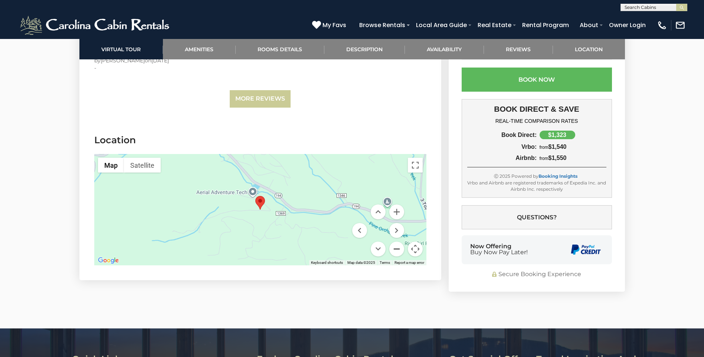
click at [393, 250] on button "Zoom out" at bounding box center [396, 249] width 15 height 15
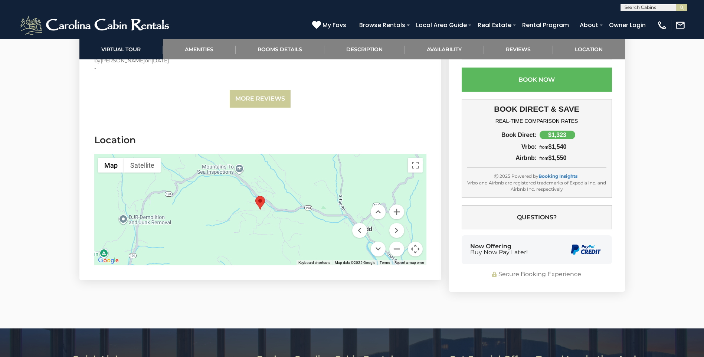
click at [395, 249] on button "Zoom out" at bounding box center [396, 249] width 15 height 15
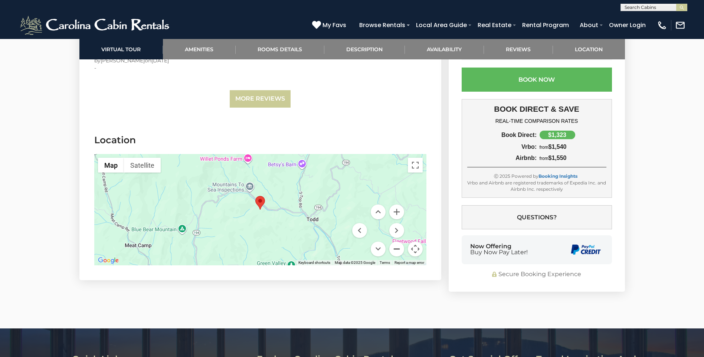
click at [395, 249] on button "Zoom out" at bounding box center [396, 249] width 15 height 15
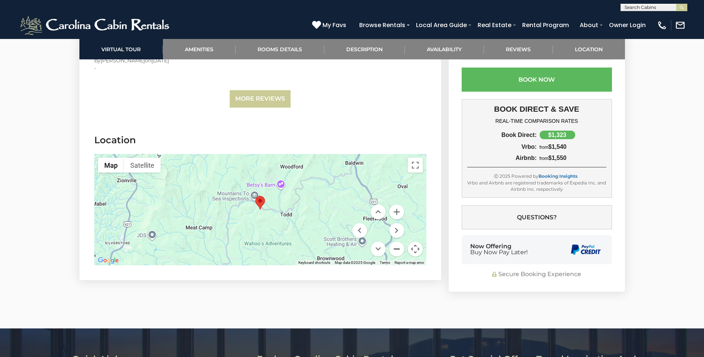
click at [395, 249] on button "Zoom out" at bounding box center [396, 249] width 15 height 15
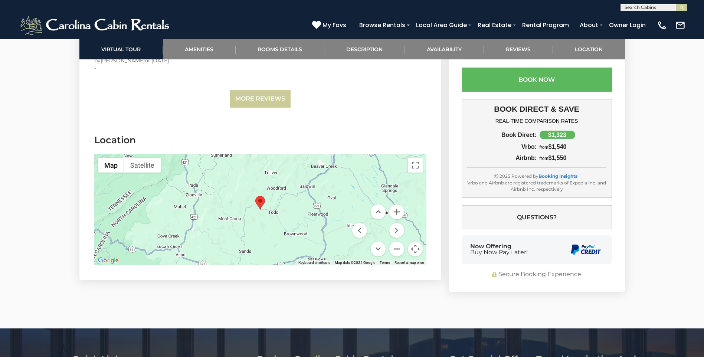
click at [395, 249] on button "Zoom out" at bounding box center [396, 249] width 15 height 15
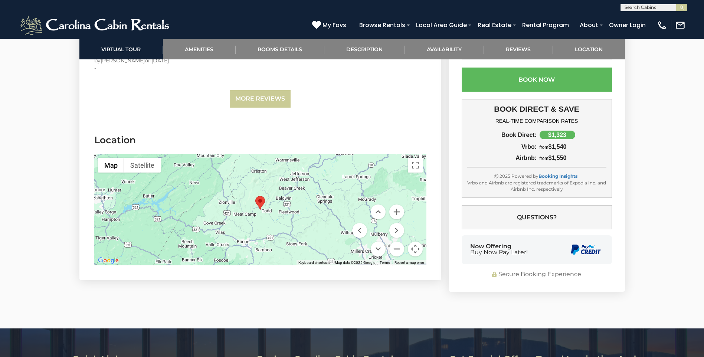
click at [395, 249] on button "Zoom out" at bounding box center [396, 249] width 15 height 15
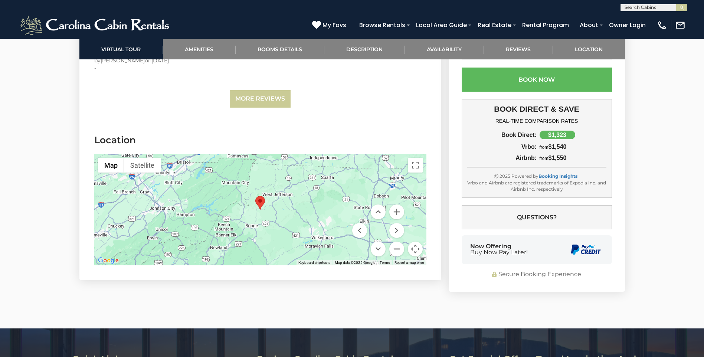
click at [395, 249] on button "Zoom out" at bounding box center [396, 249] width 15 height 15
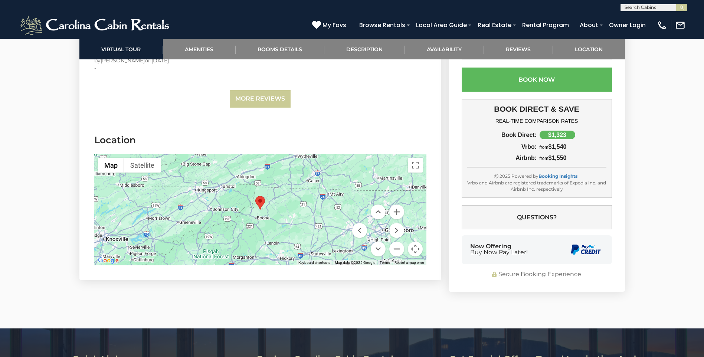
click at [395, 249] on button "Zoom out" at bounding box center [396, 249] width 15 height 15
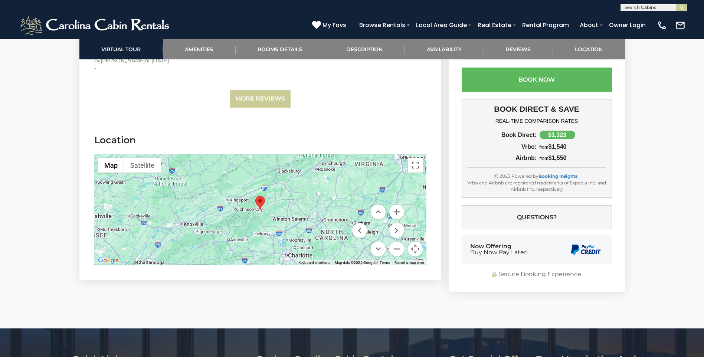
click at [395, 249] on button "Zoom out" at bounding box center [396, 249] width 15 height 15
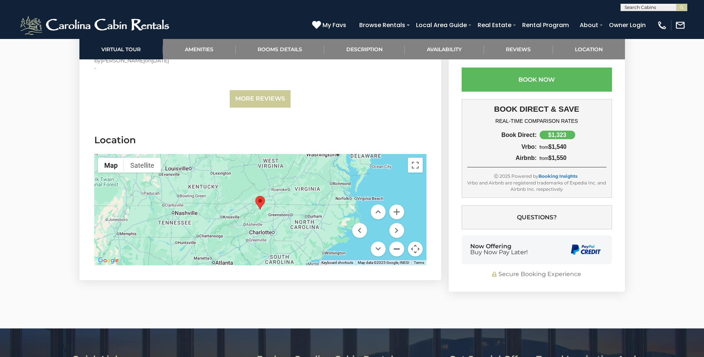
click at [395, 249] on button "Zoom out" at bounding box center [396, 249] width 15 height 15
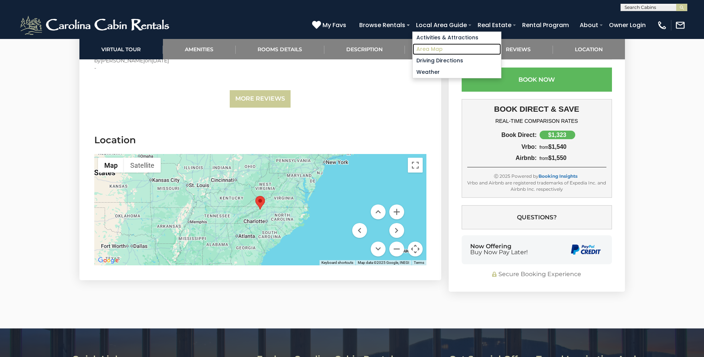
click at [430, 49] on link "Area Map" at bounding box center [457, 49] width 88 height 12
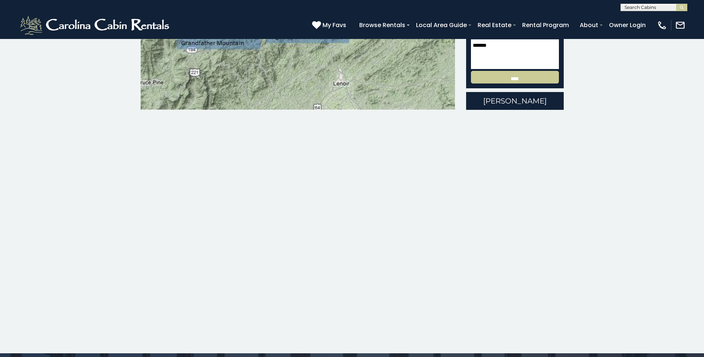
scroll to position [223, 0]
